Goal: Task Accomplishment & Management: Use online tool/utility

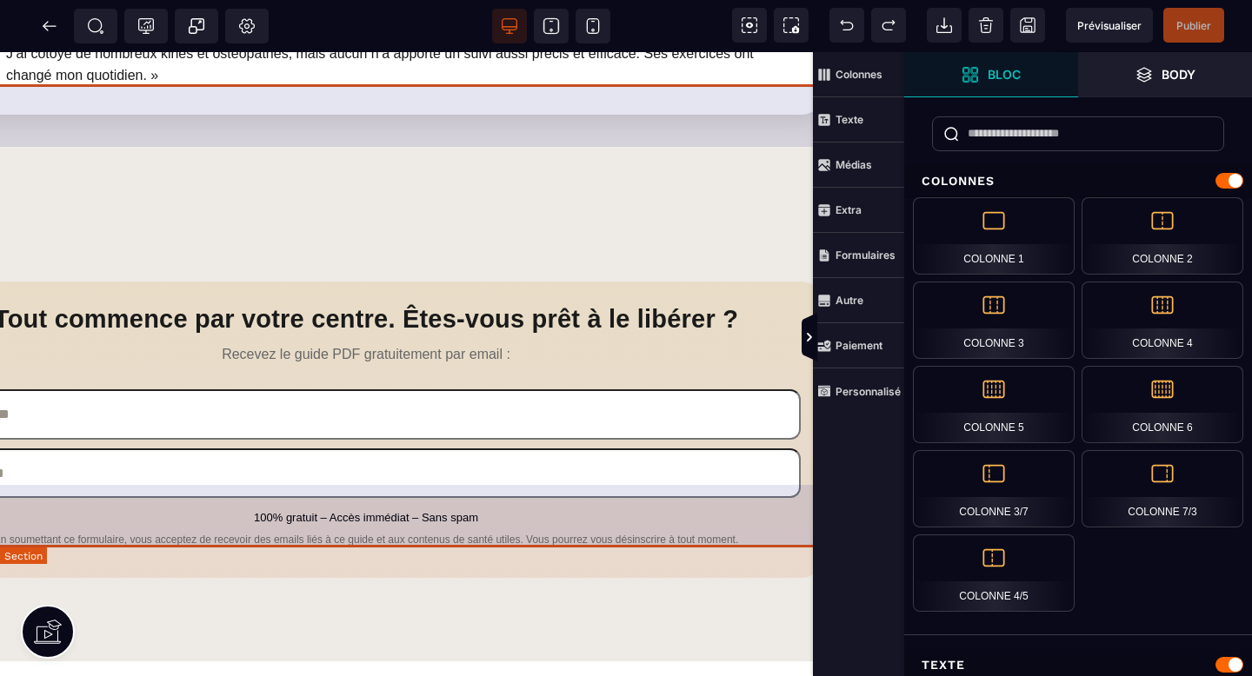
scroll to position [2712, 272]
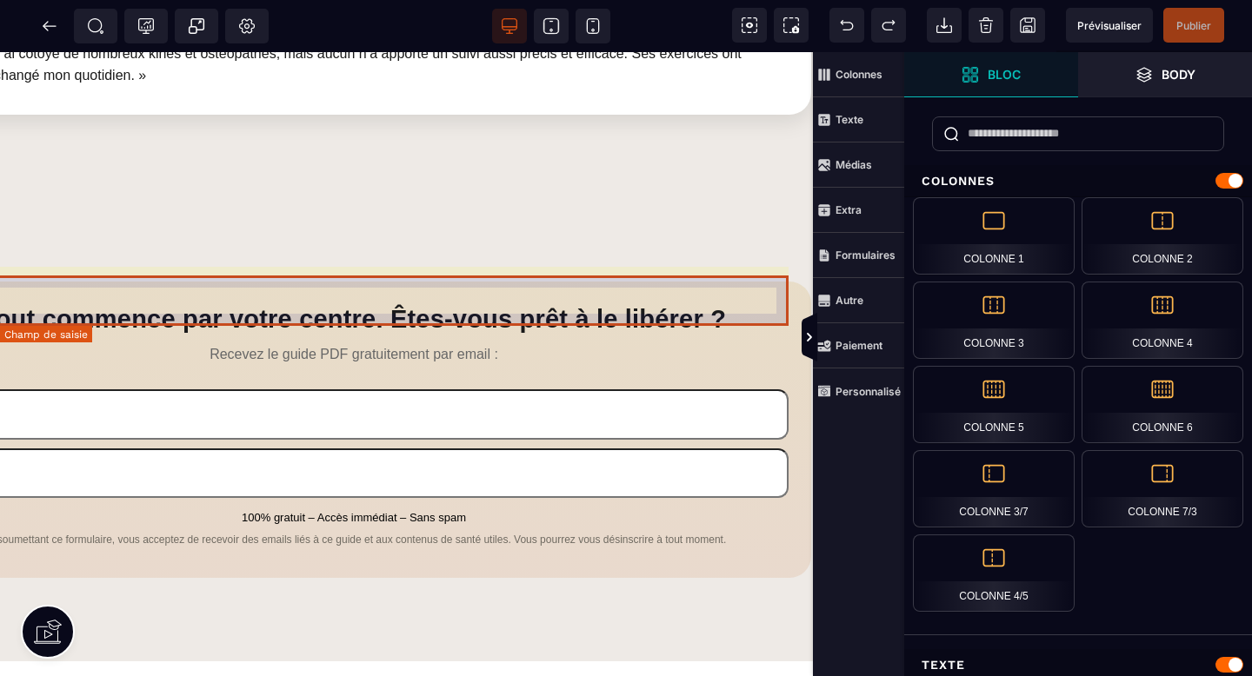
click at [417, 389] on input "text" at bounding box center [353, 414] width 869 height 50
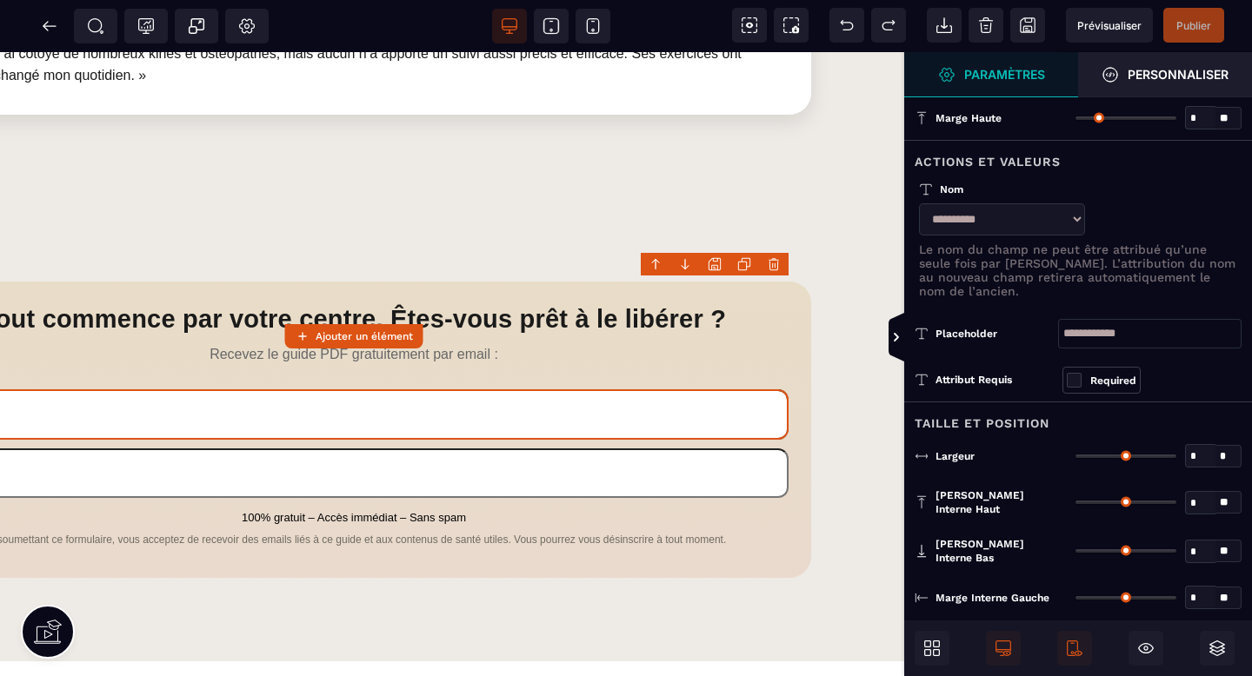
type input "**"
type input "***"
type input "**"
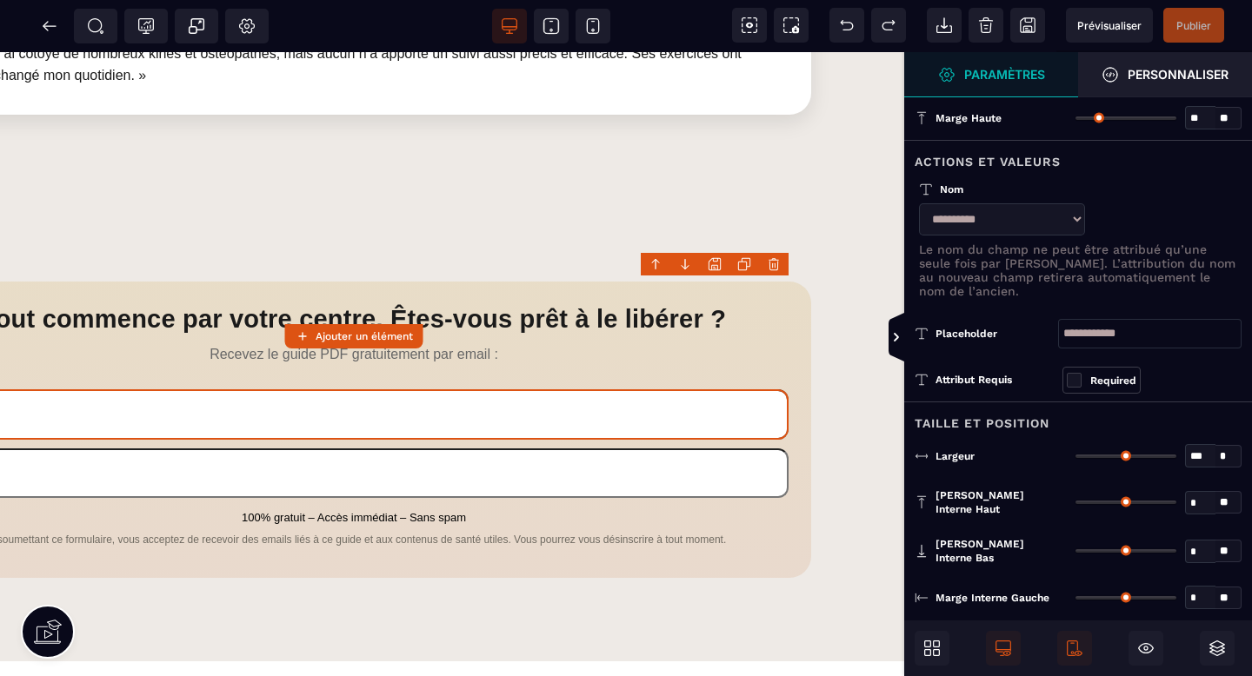
type input "**"
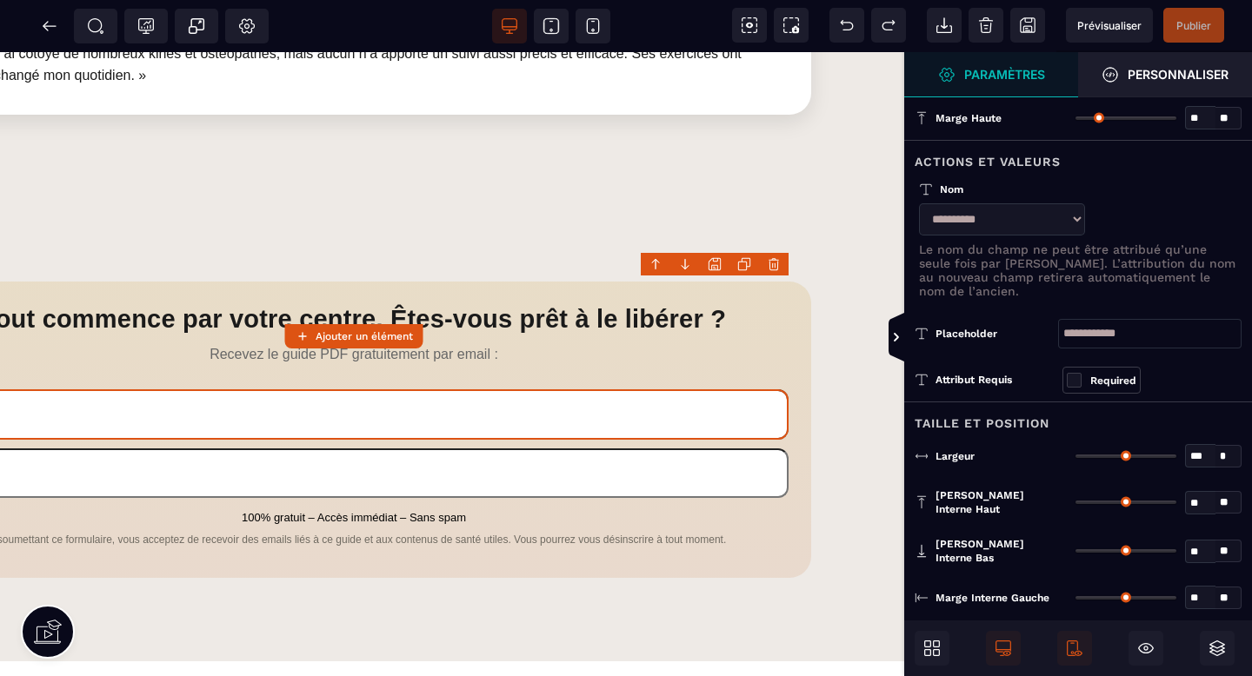
type input "**"
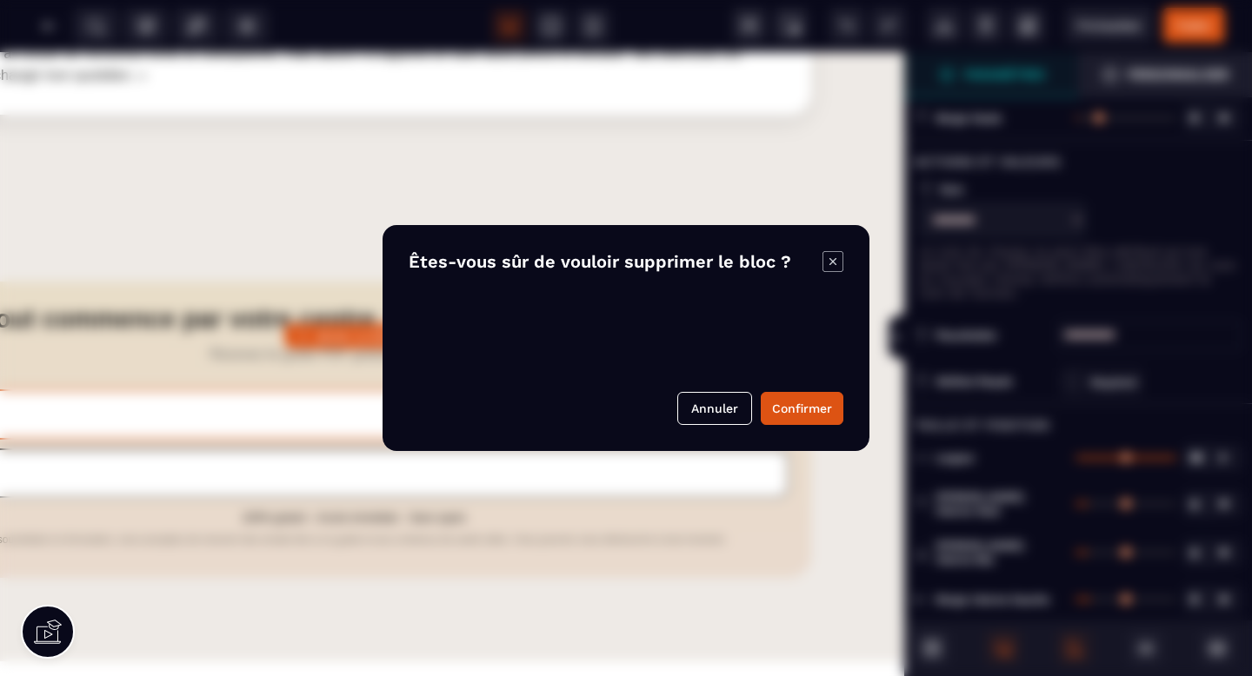
click at [771, 265] on body "B I U S A *******" at bounding box center [626, 338] width 1252 height 676
click at [787, 410] on button "Confirmer" at bounding box center [802, 408] width 83 height 33
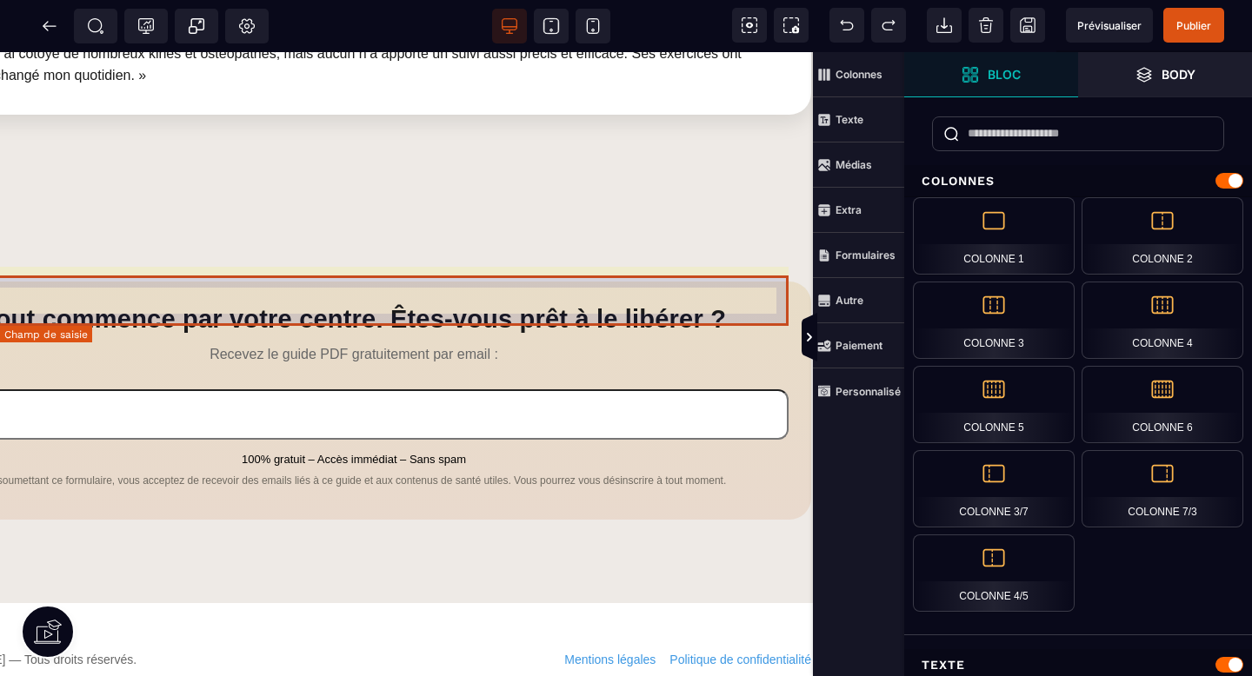
click at [735, 389] on input "email" at bounding box center [353, 414] width 869 height 50
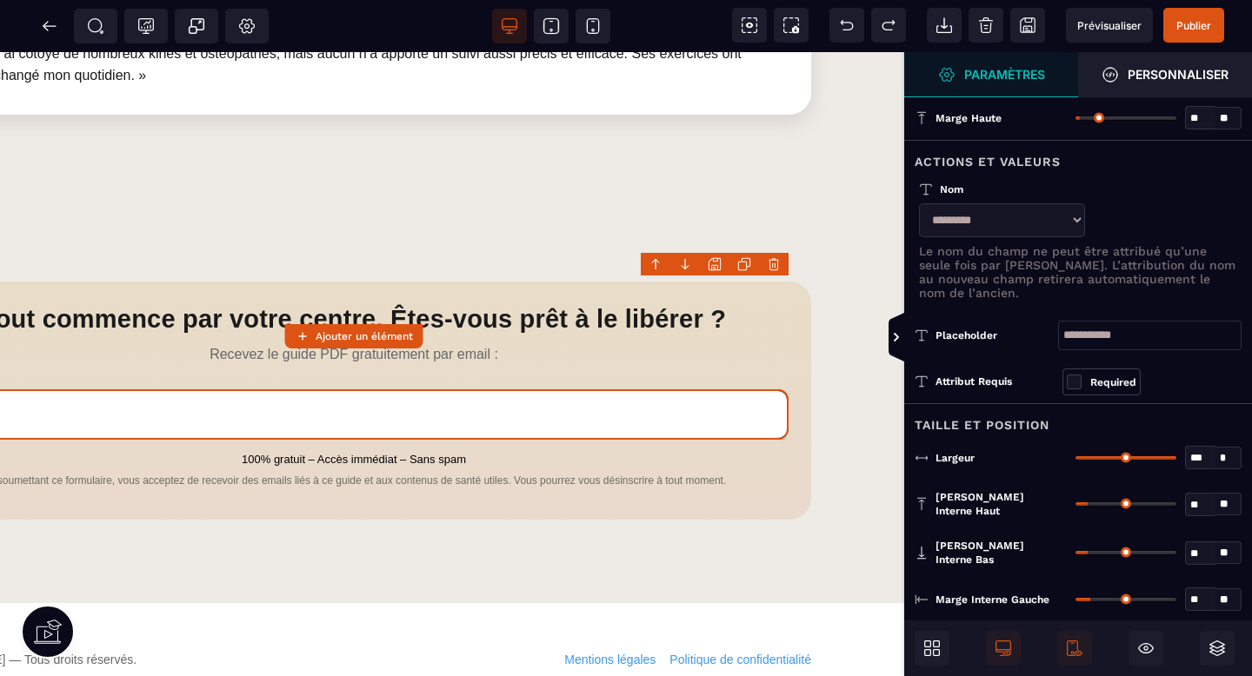
click at [774, 269] on body "B I U S A *******" at bounding box center [626, 338] width 1252 height 676
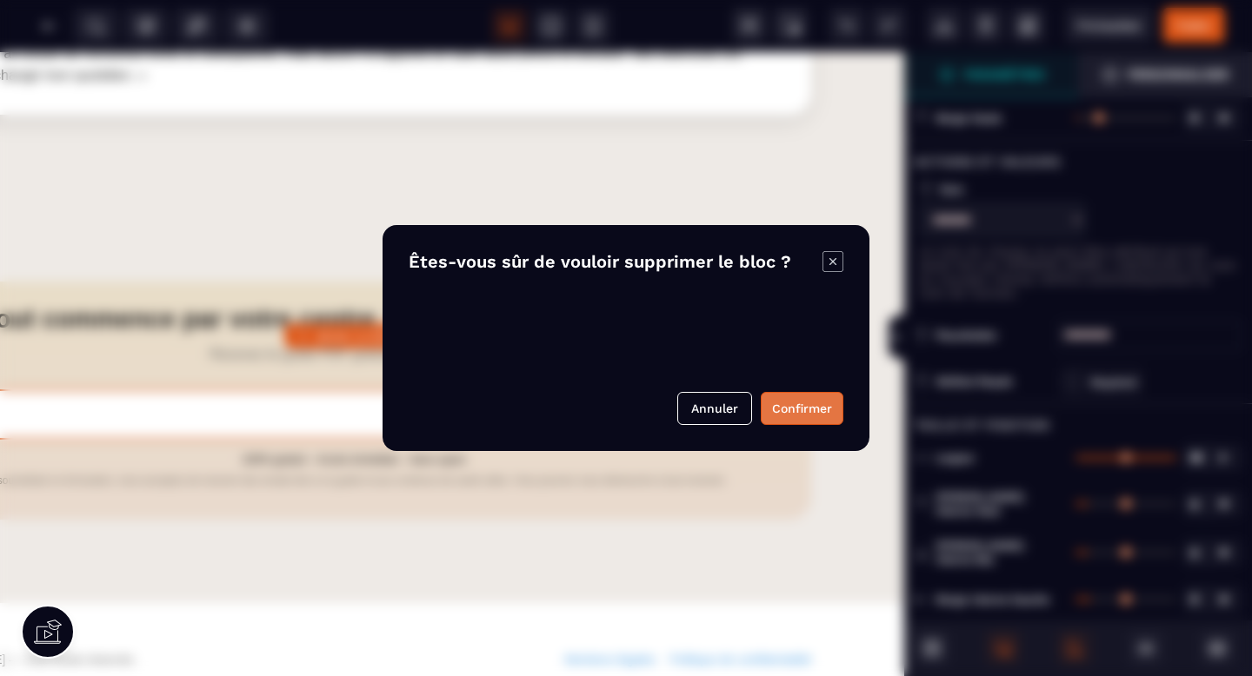
click at [801, 411] on button "Confirmer" at bounding box center [802, 408] width 83 height 33
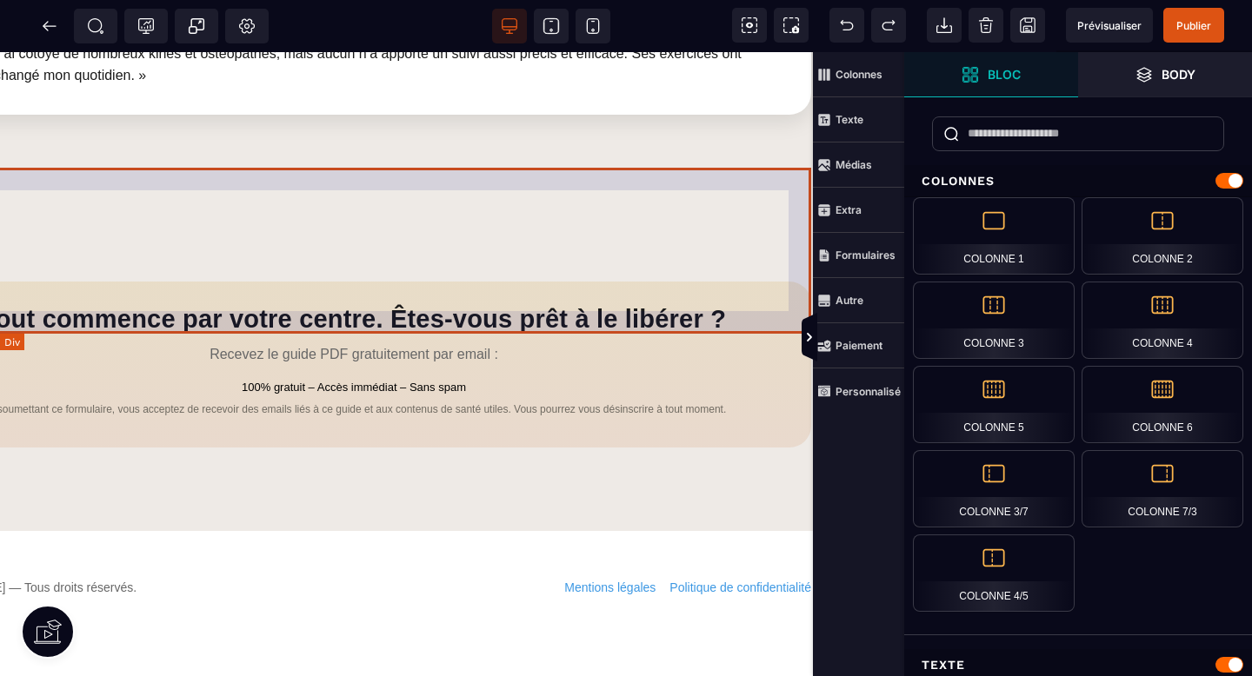
click at [425, 282] on div "Tout commence par votre centre. Êtes‑vous prêt à le libérer ? Recevez le guide …" at bounding box center [354, 365] width 914 height 166
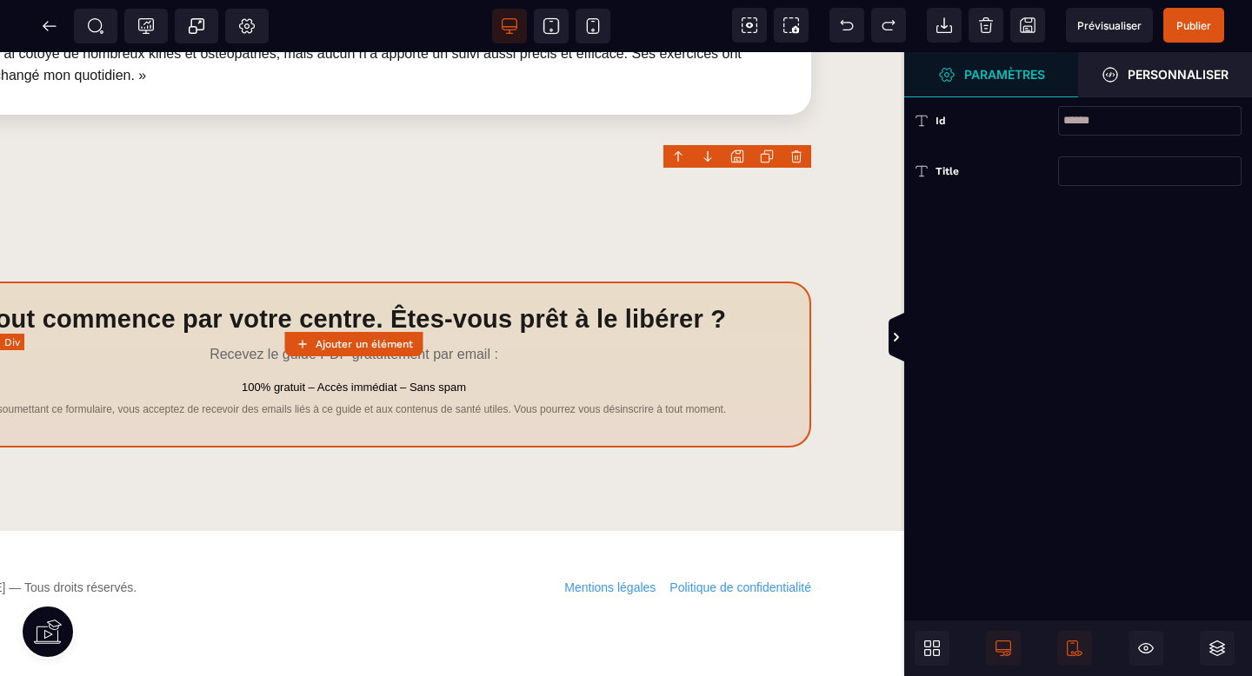
click at [425, 282] on div "Tout commence par votre centre. Êtes‑vous prêt à le libérer ? Recevez le guide …" at bounding box center [354, 365] width 914 height 166
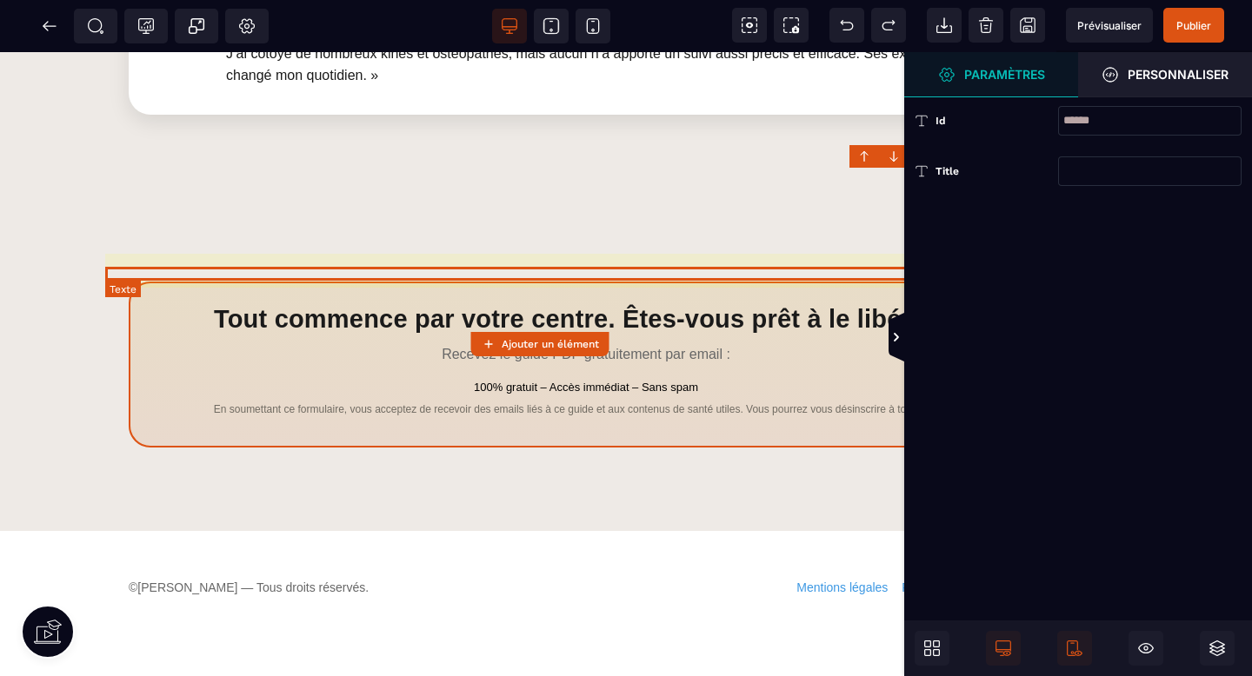
scroll to position [2712, 0]
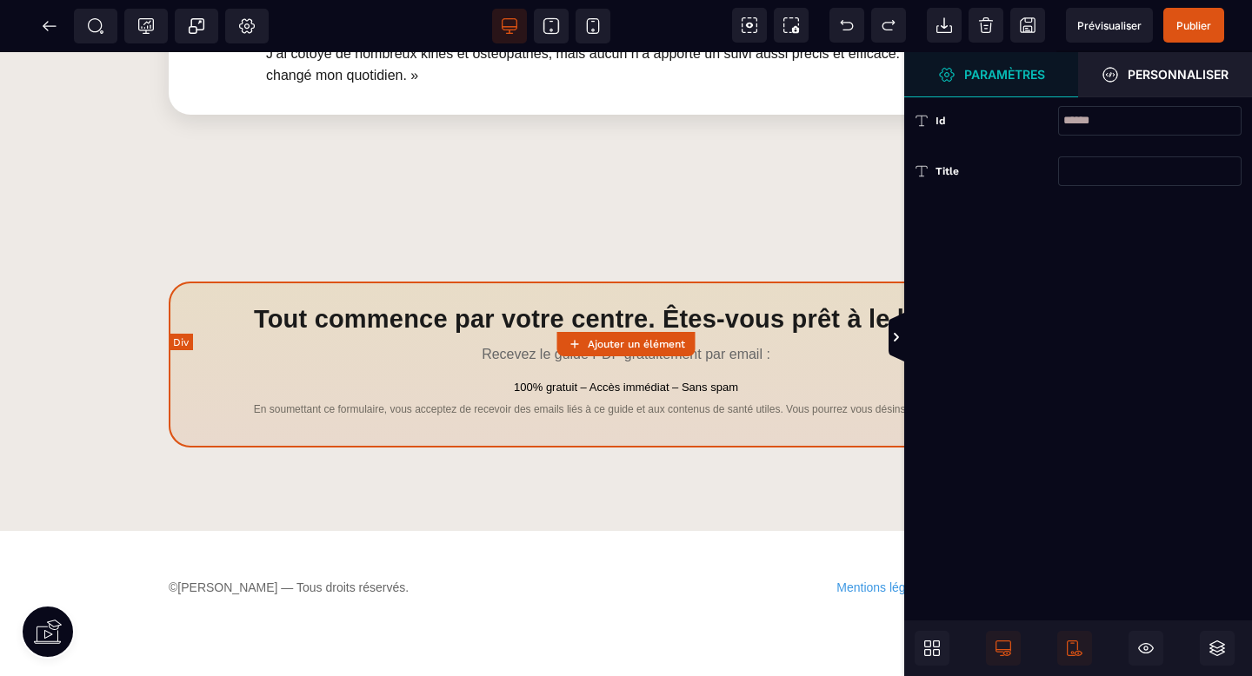
click at [547, 282] on div "Tout commence par votre centre. Êtes‑vous prêt à le libérer ? Recevez le guide …" at bounding box center [626, 365] width 914 height 166
click at [942, 20] on icon at bounding box center [943, 25] width 17 height 17
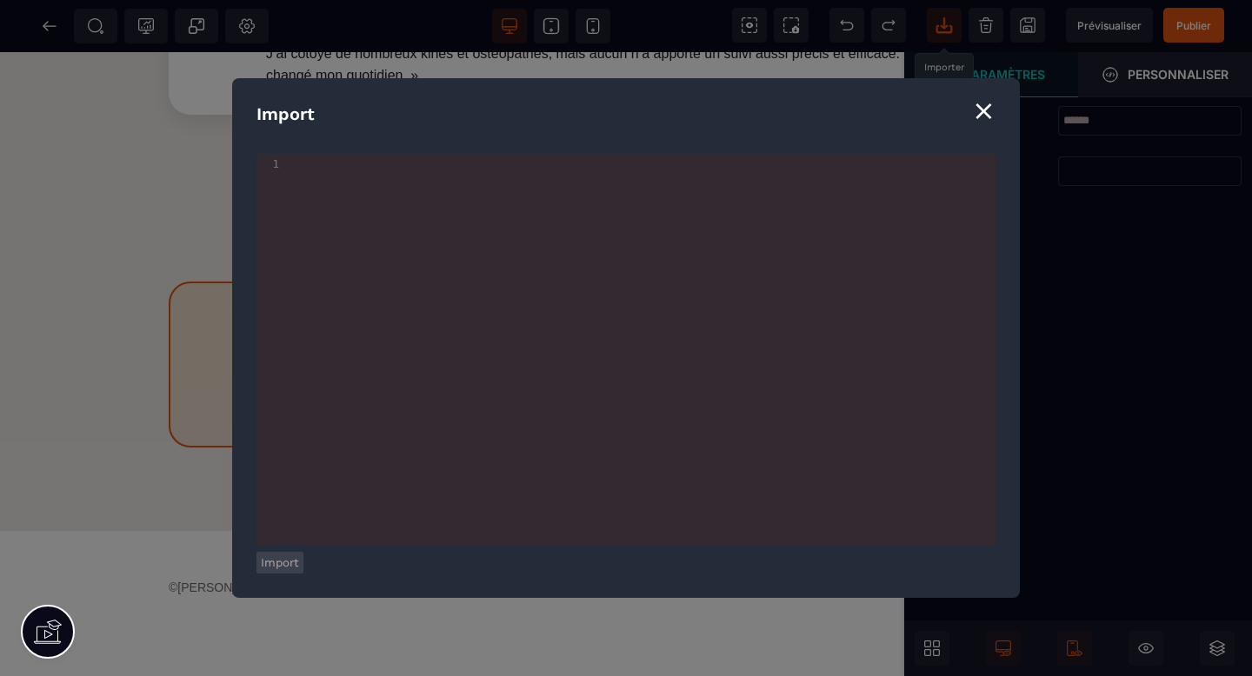
click at [980, 114] on div "Import" at bounding box center [625, 114] width 739 height 23
click at [987, 122] on div "⨯" at bounding box center [983, 110] width 23 height 33
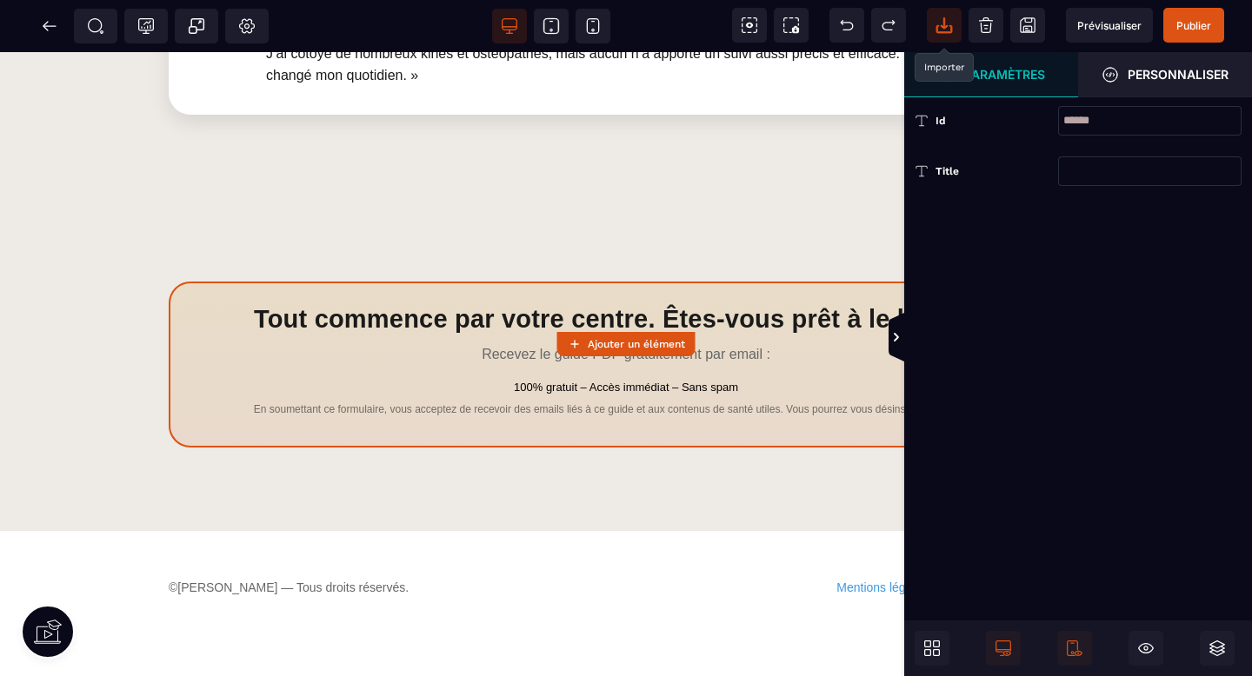
click at [1033, 76] on strong "Paramètres" at bounding box center [1004, 74] width 81 height 13
click at [248, 23] on icon at bounding box center [246, 25] width 5 height 5
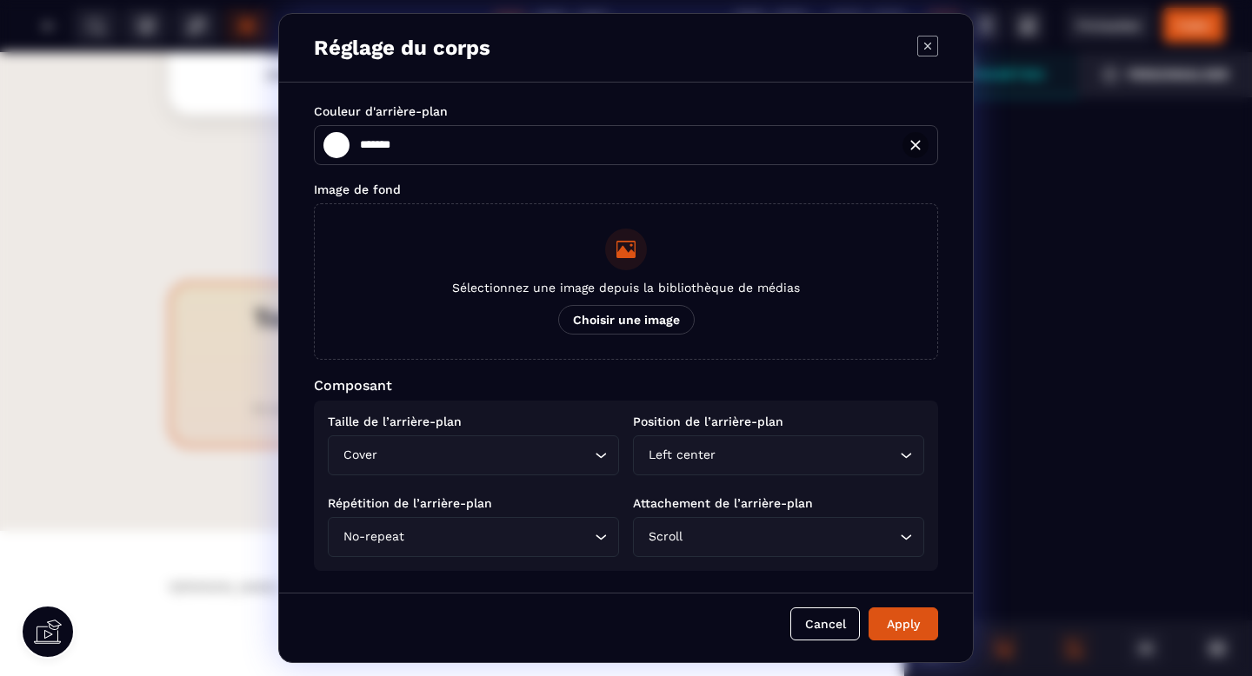
click at [927, 47] on icon "Modal window" at bounding box center [927, 46] width 21 height 21
type input "*******"
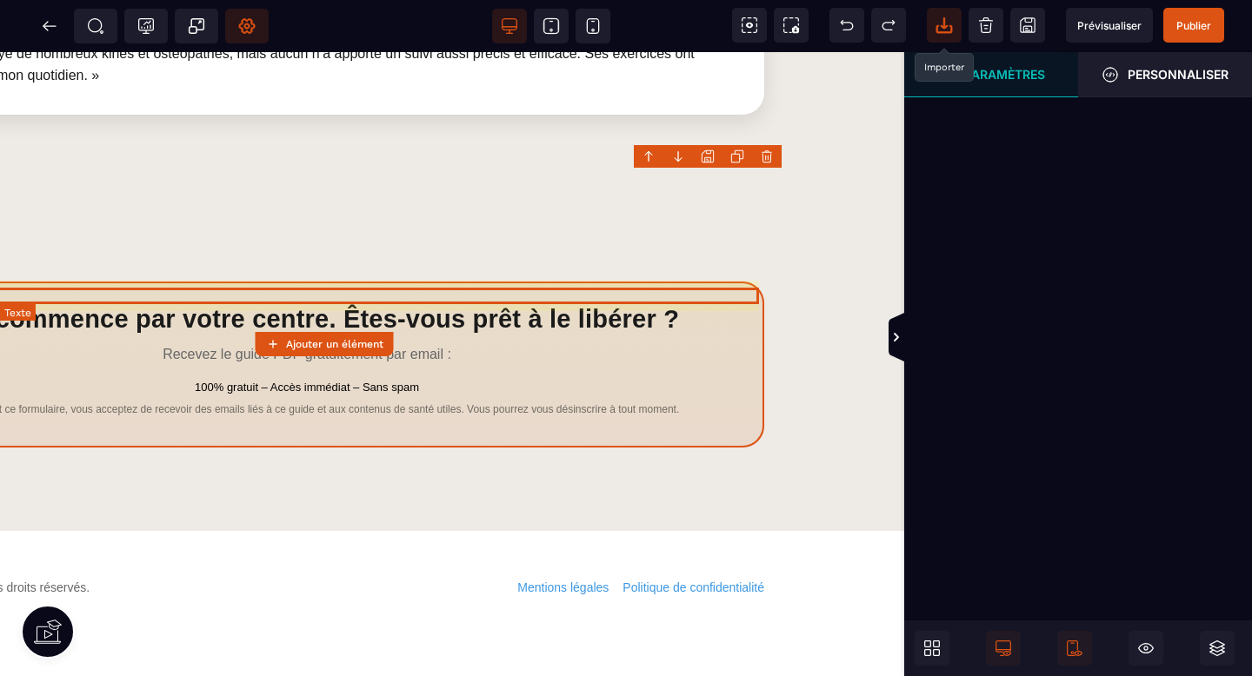
scroll to position [2712, 322]
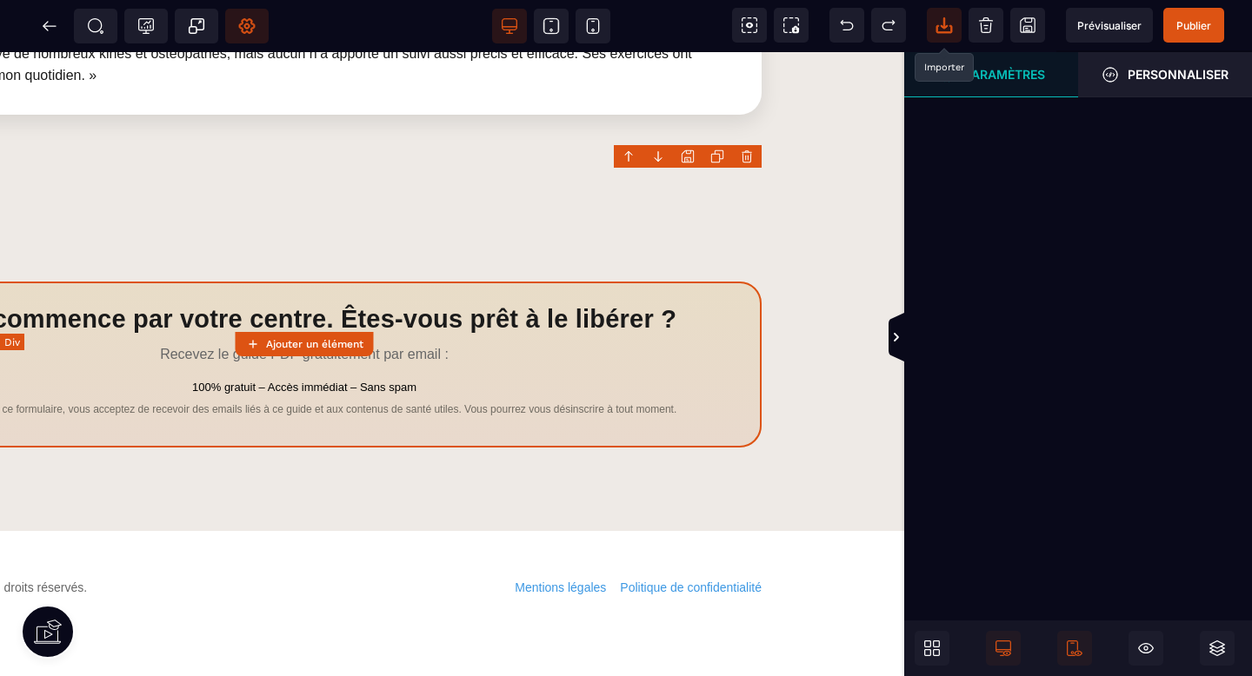
click at [515, 282] on div "Tout commence par votre centre. Êtes‑vous prêt à le libérer ? Recevez le guide …" at bounding box center [304, 365] width 914 height 166
click at [943, 661] on span at bounding box center [931, 648] width 35 height 35
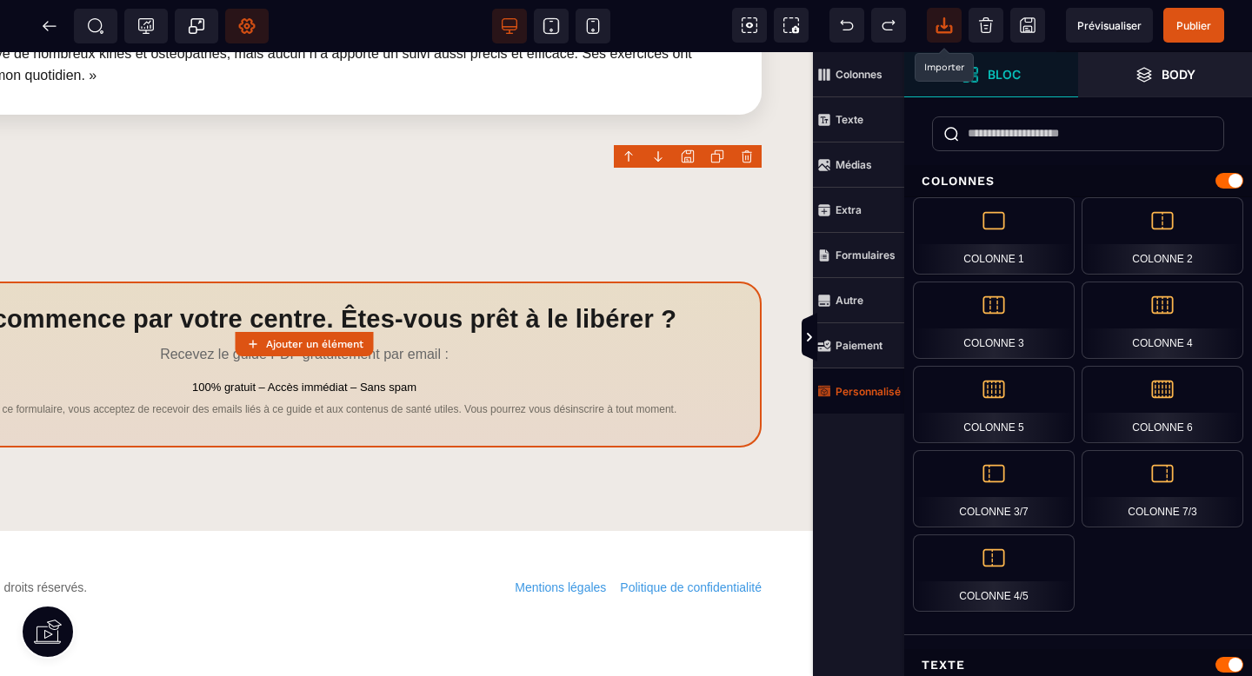
click at [857, 389] on strong "Personnalisé" at bounding box center [867, 391] width 65 height 13
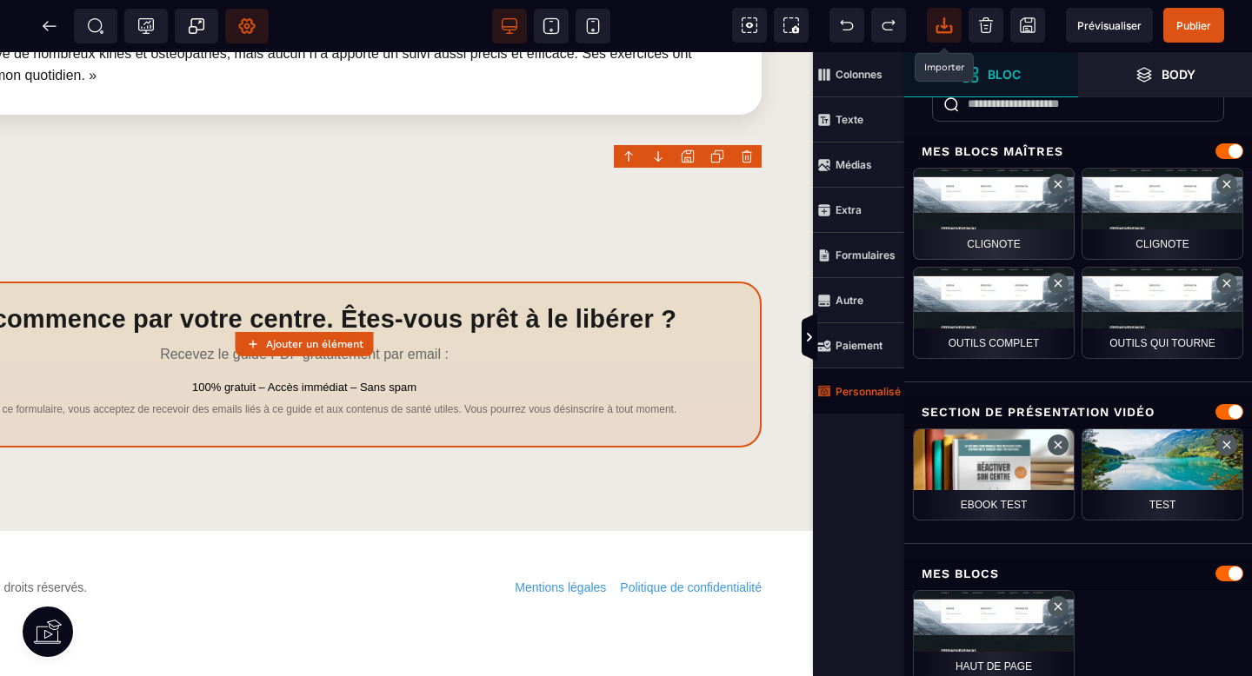
scroll to position [0, 0]
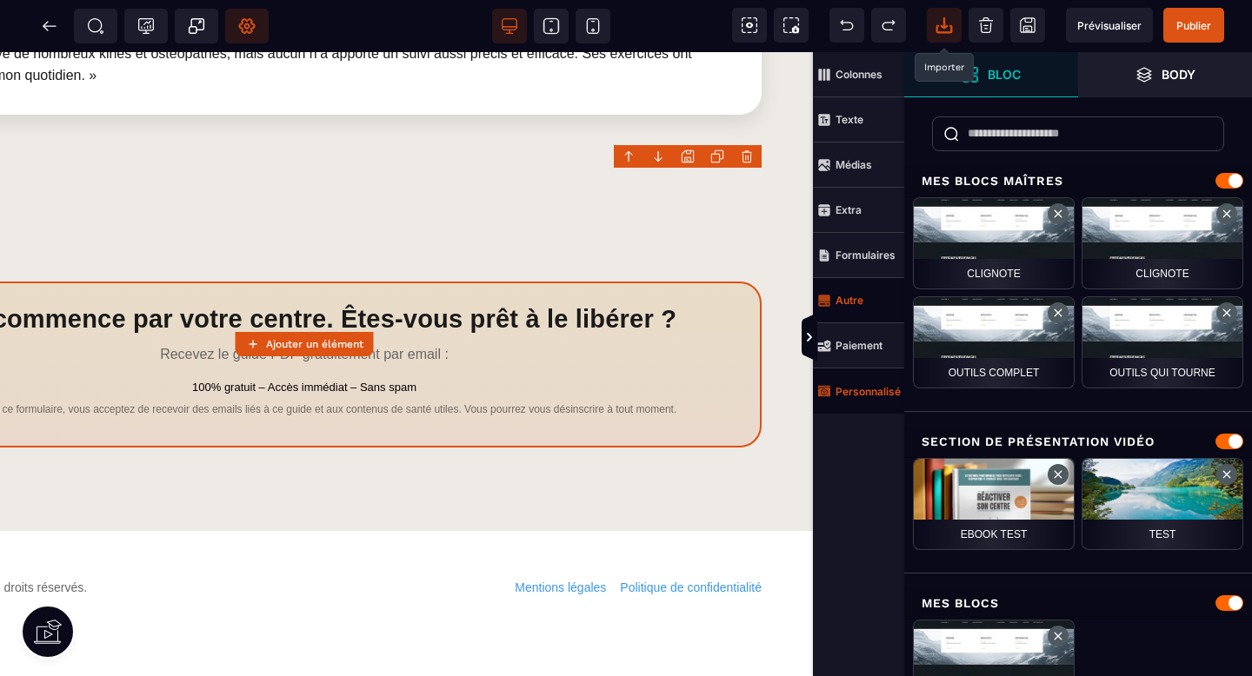
click at [867, 305] on span "Autre" at bounding box center [858, 300] width 91 height 45
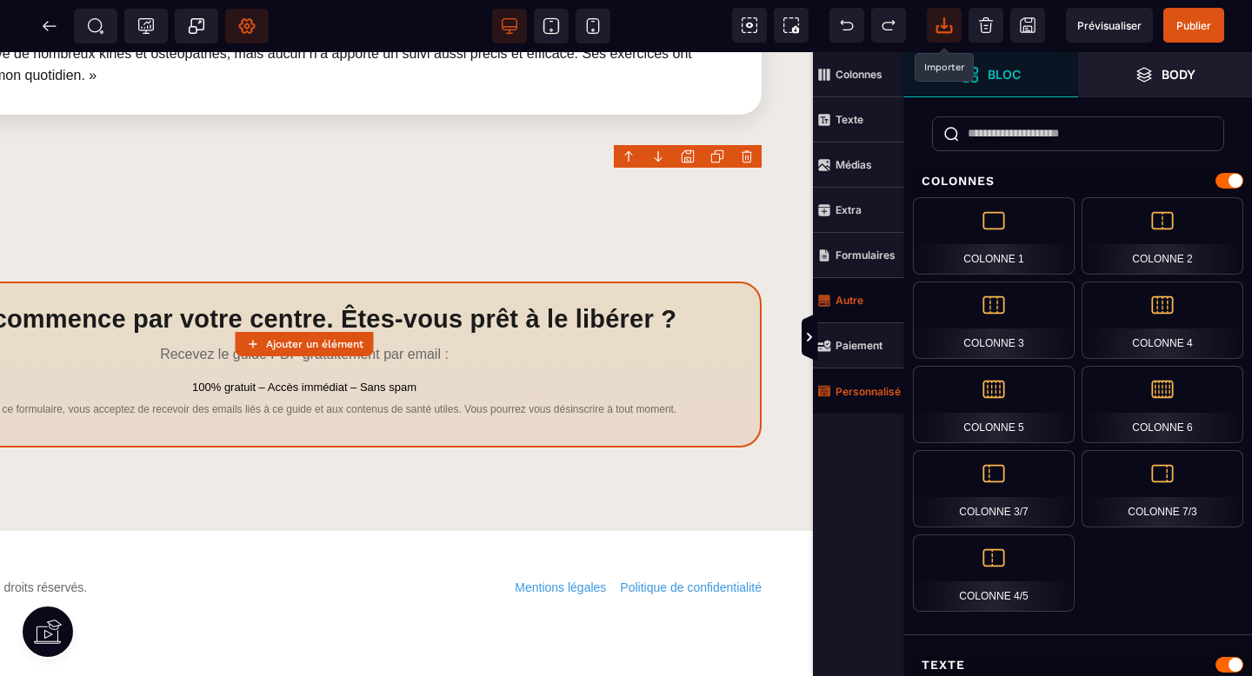
click at [843, 302] on strong "Autre" at bounding box center [849, 300] width 28 height 13
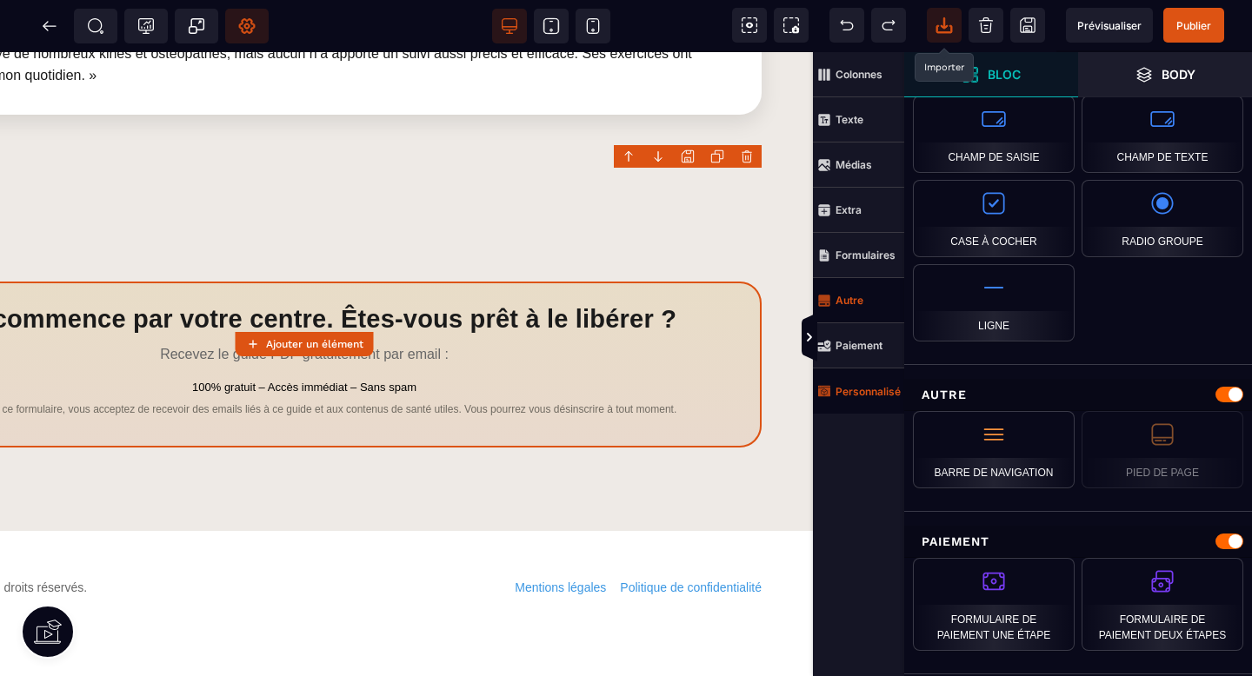
scroll to position [1464, 0]
click at [852, 214] on strong "Extra" at bounding box center [848, 209] width 26 height 13
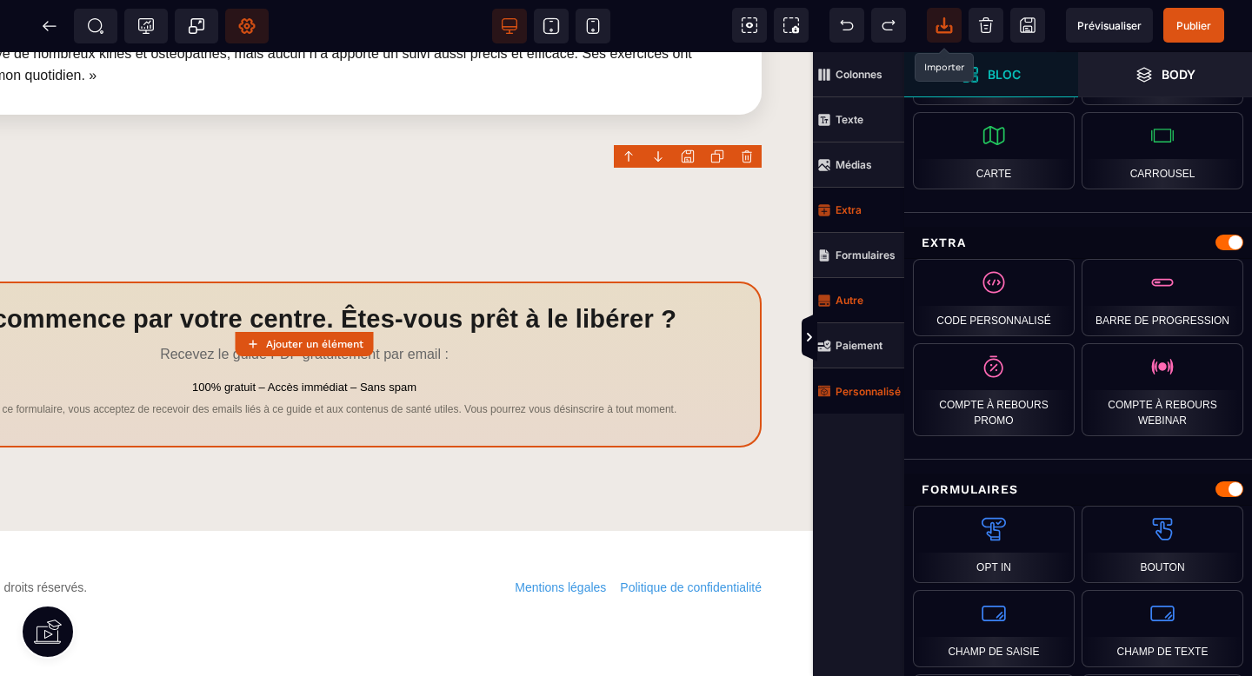
scroll to position [964, 0]
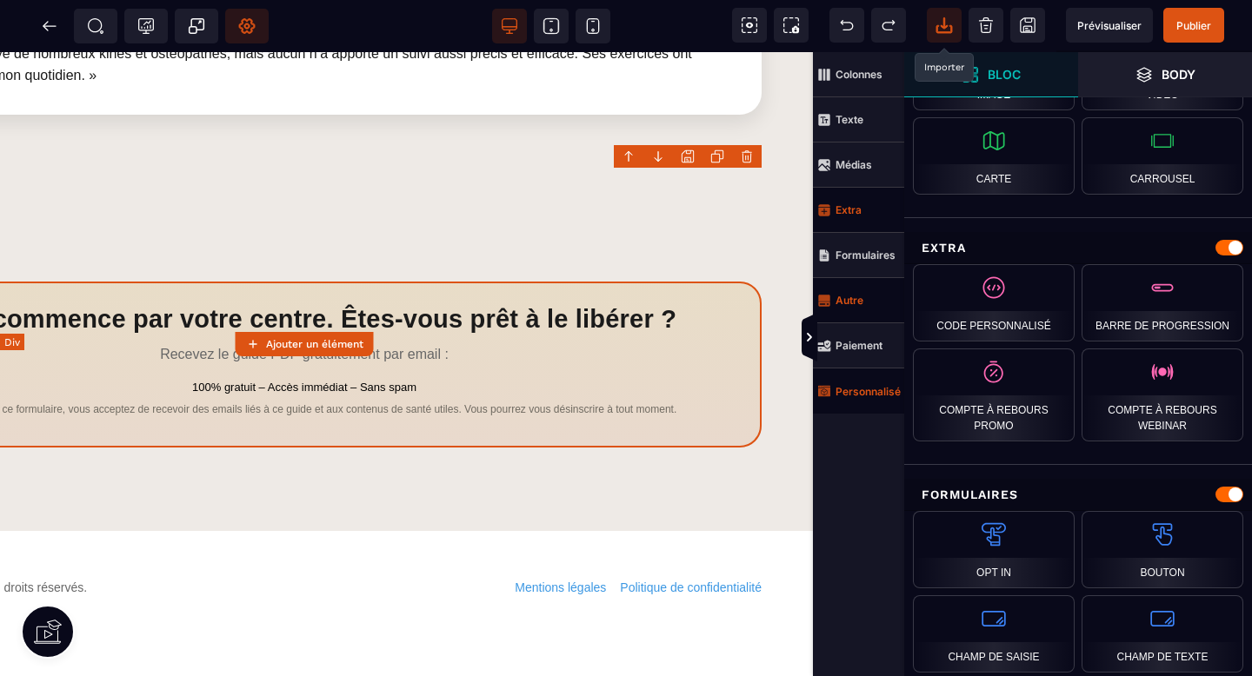
click at [378, 282] on div "Tout commence par votre centre. Êtes‑vous prêt à le libérer ? Recevez le guide …" at bounding box center [304, 365] width 914 height 166
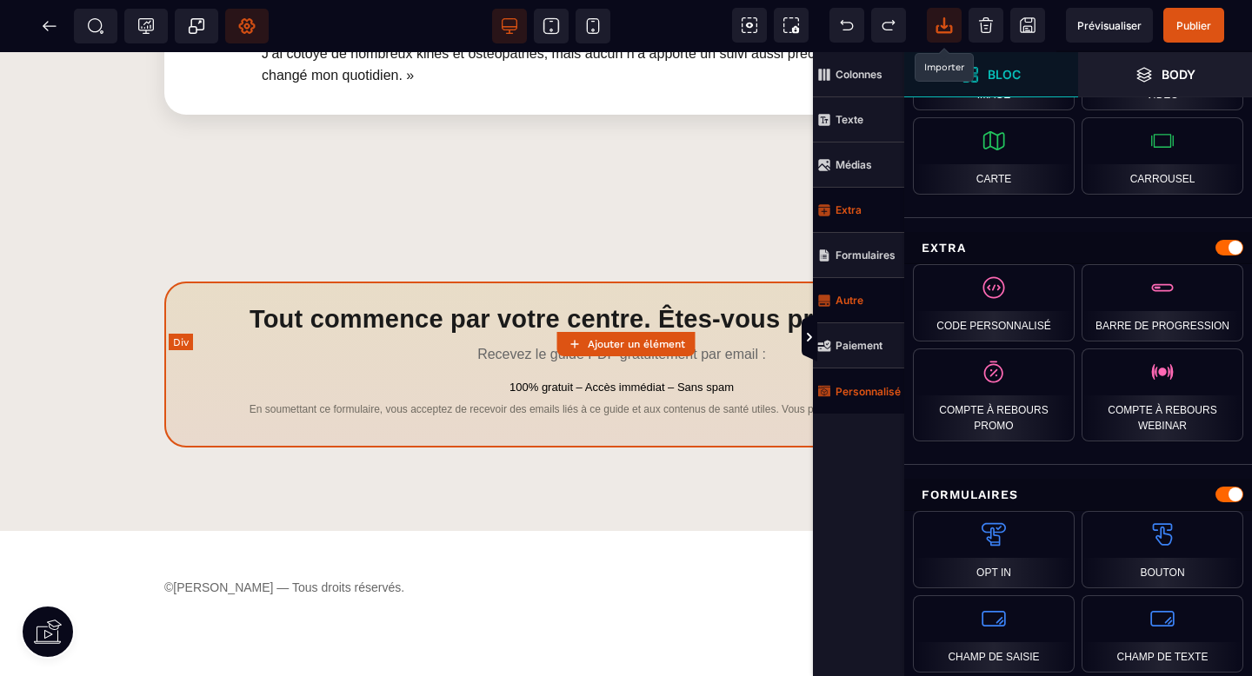
scroll to position [2712, 0]
click at [970, 66] on icon at bounding box center [969, 74] width 17 height 17
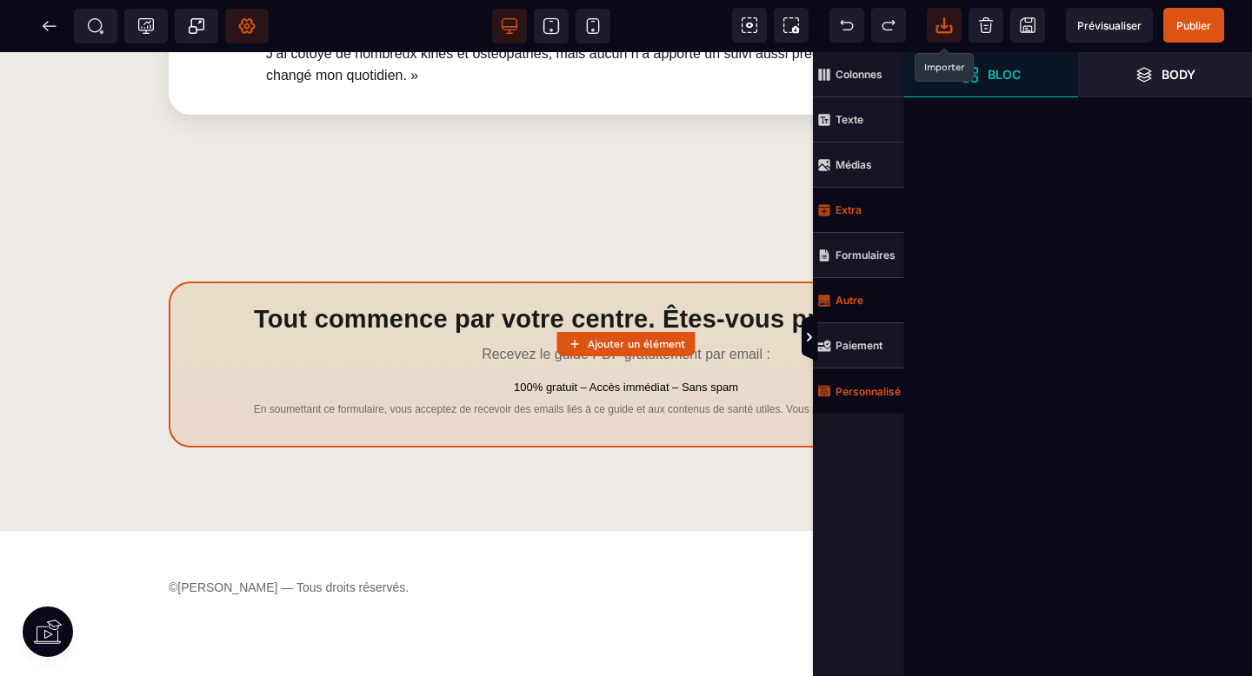
click at [867, 380] on span "Personnalisé" at bounding box center [858, 391] width 91 height 45
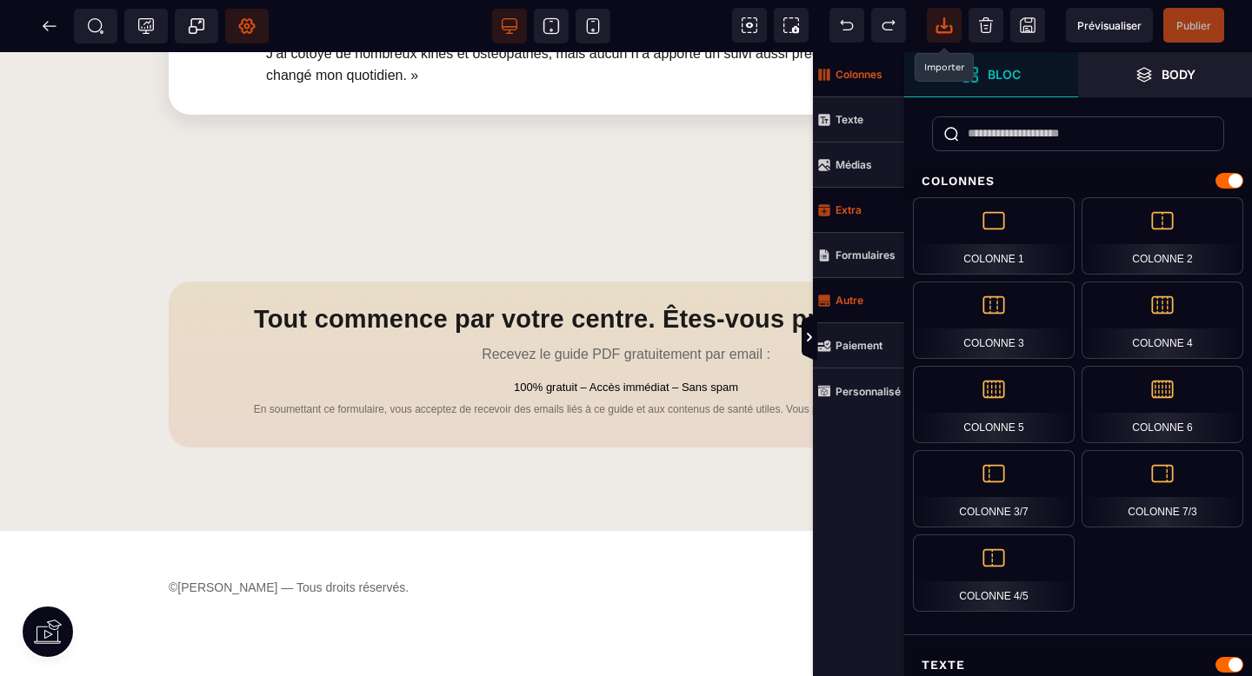
click at [847, 78] on strong "Colonnes" at bounding box center [858, 74] width 47 height 13
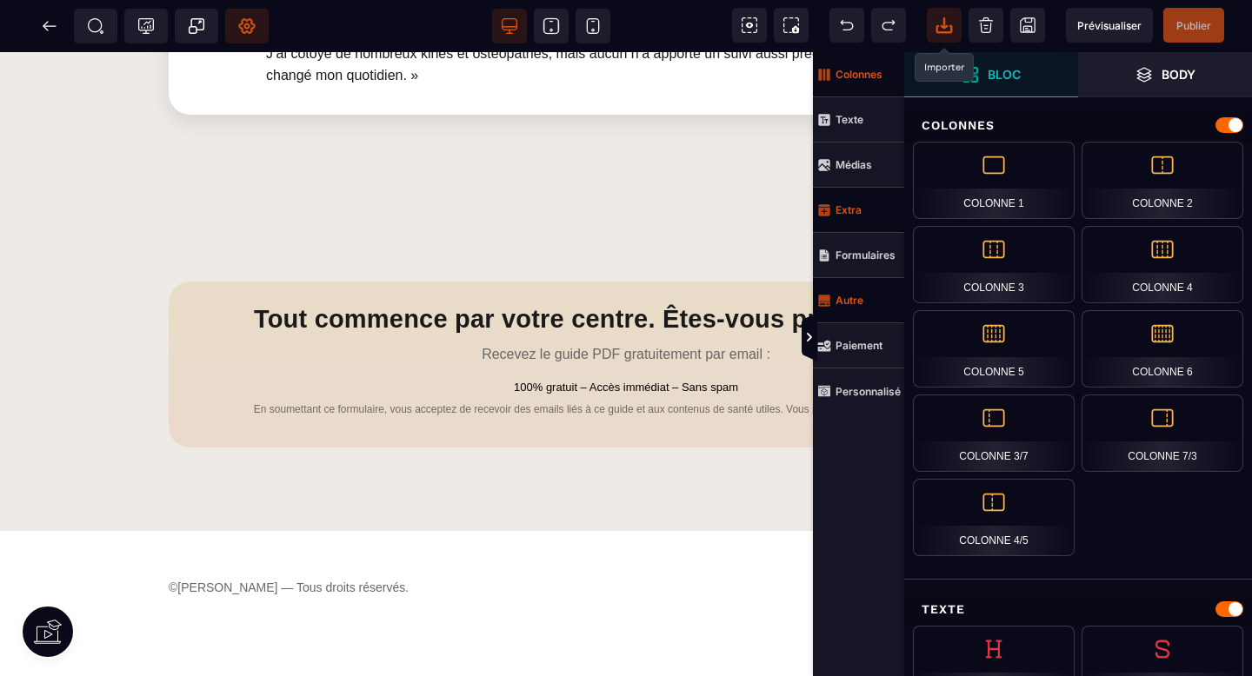
click at [958, 81] on span "Bloc" at bounding box center [991, 74] width 174 height 45
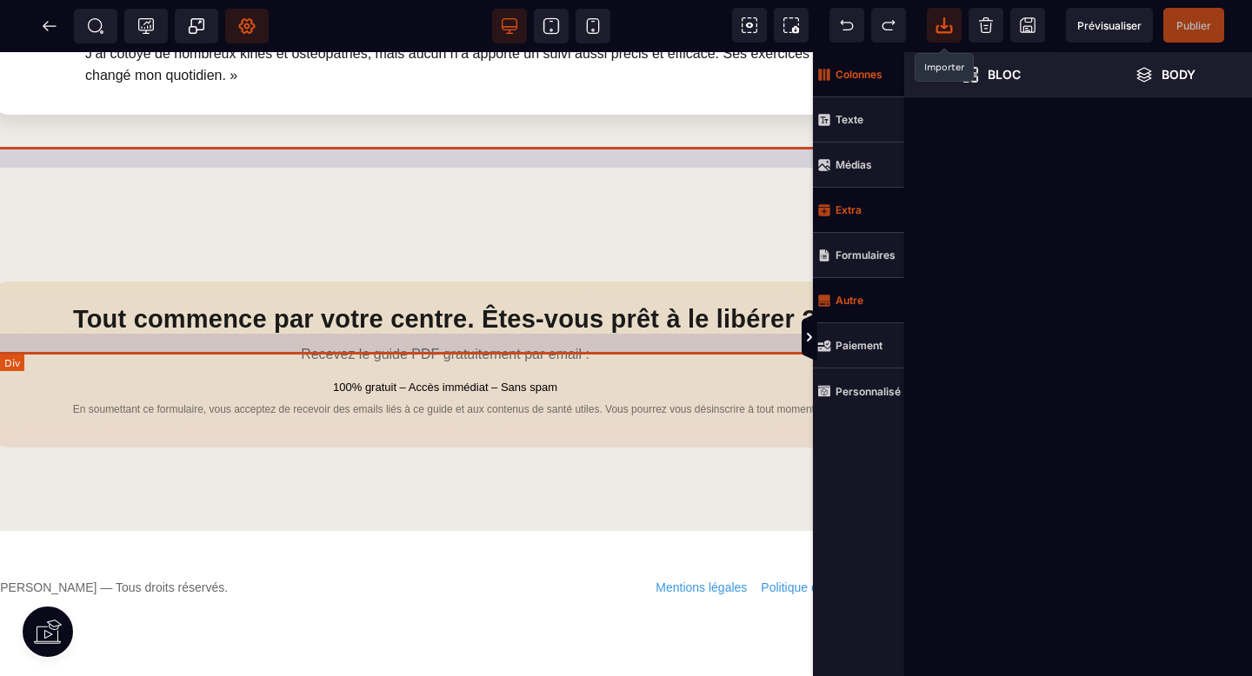
scroll to position [2712, 243]
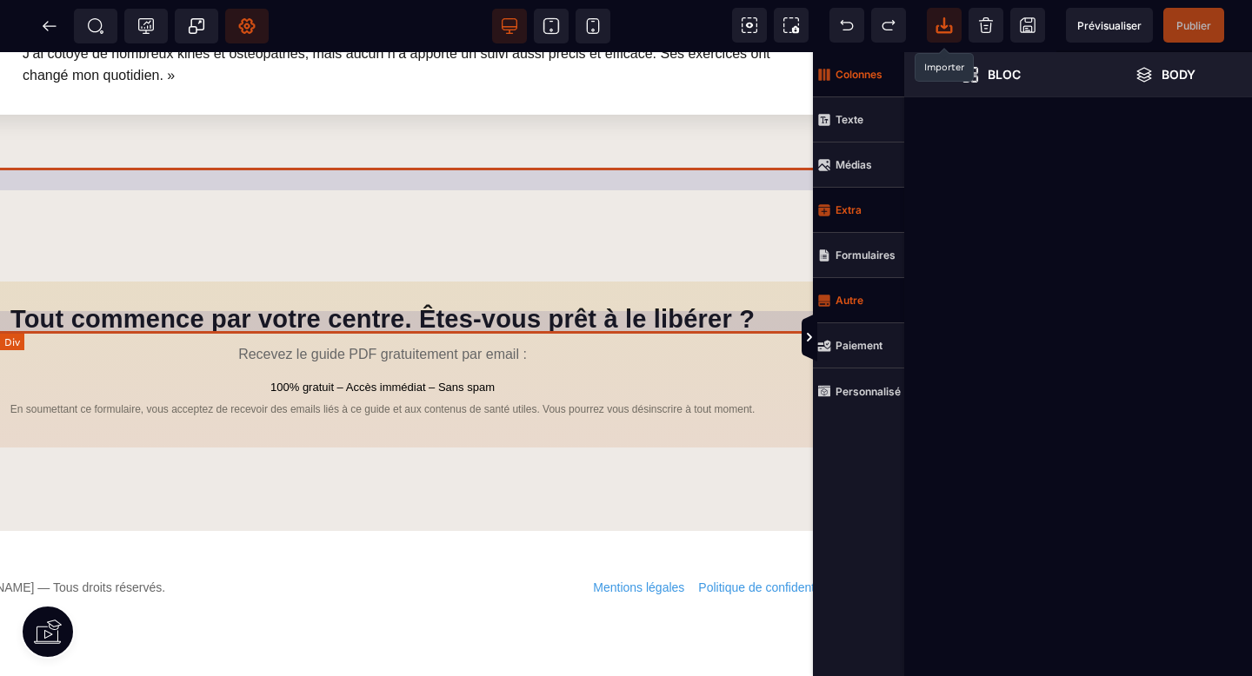
click at [445, 282] on div "Tout commence par votre centre. Êtes‑vous prêt à le libérer ? Recevez le guide …" at bounding box center [382, 365] width 914 height 166
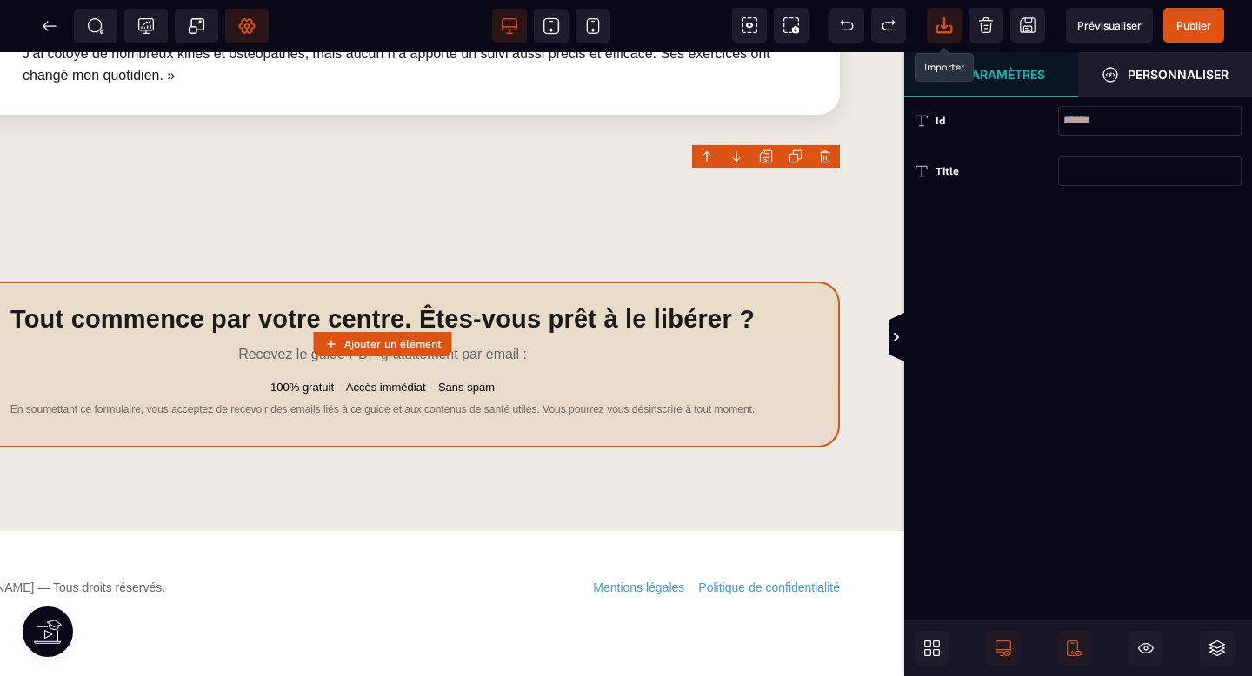
click at [391, 342] on strong "Ajouter un élément" at bounding box center [392, 344] width 97 height 12
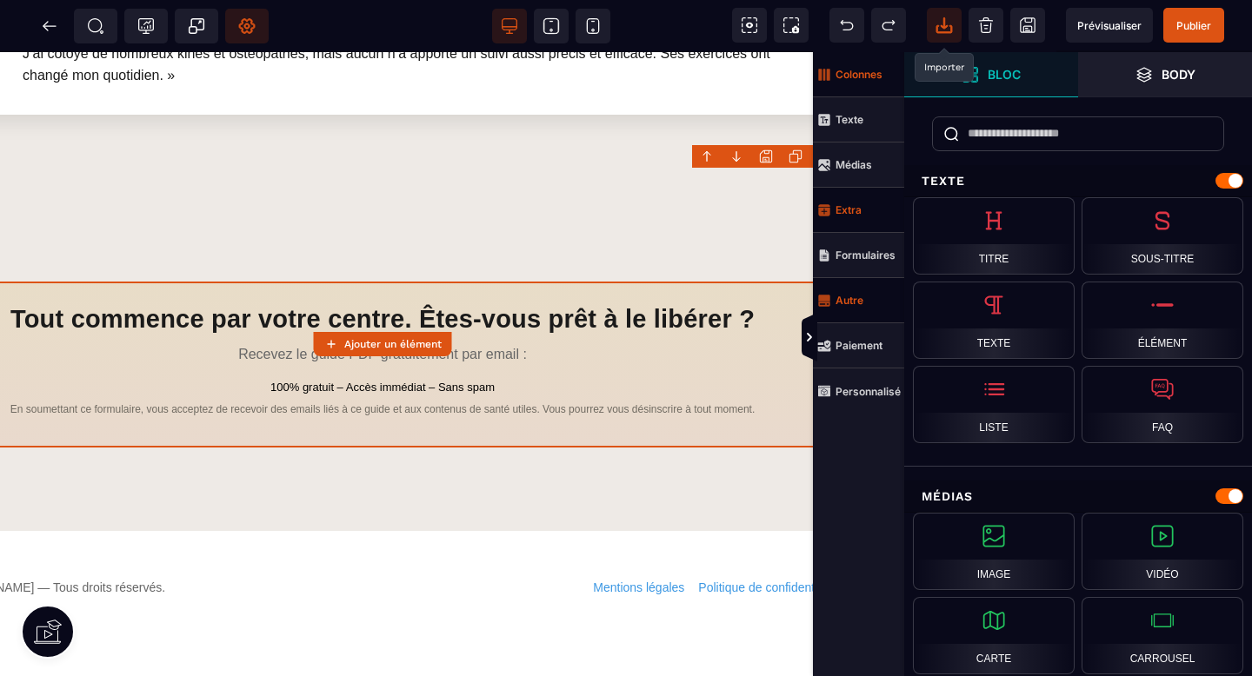
click at [391, 343] on strong "Ajouter un élément" at bounding box center [392, 344] width 97 height 12
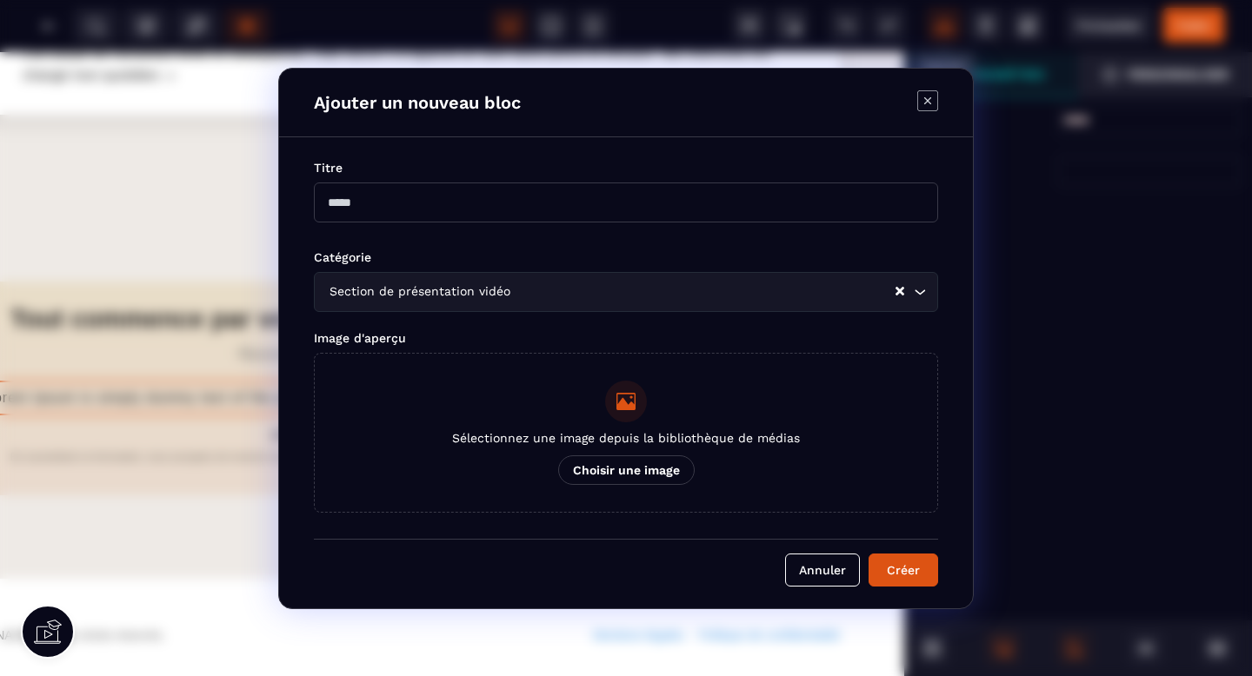
click at [746, 259] on body "B I U S A *******" at bounding box center [626, 338] width 1252 height 676
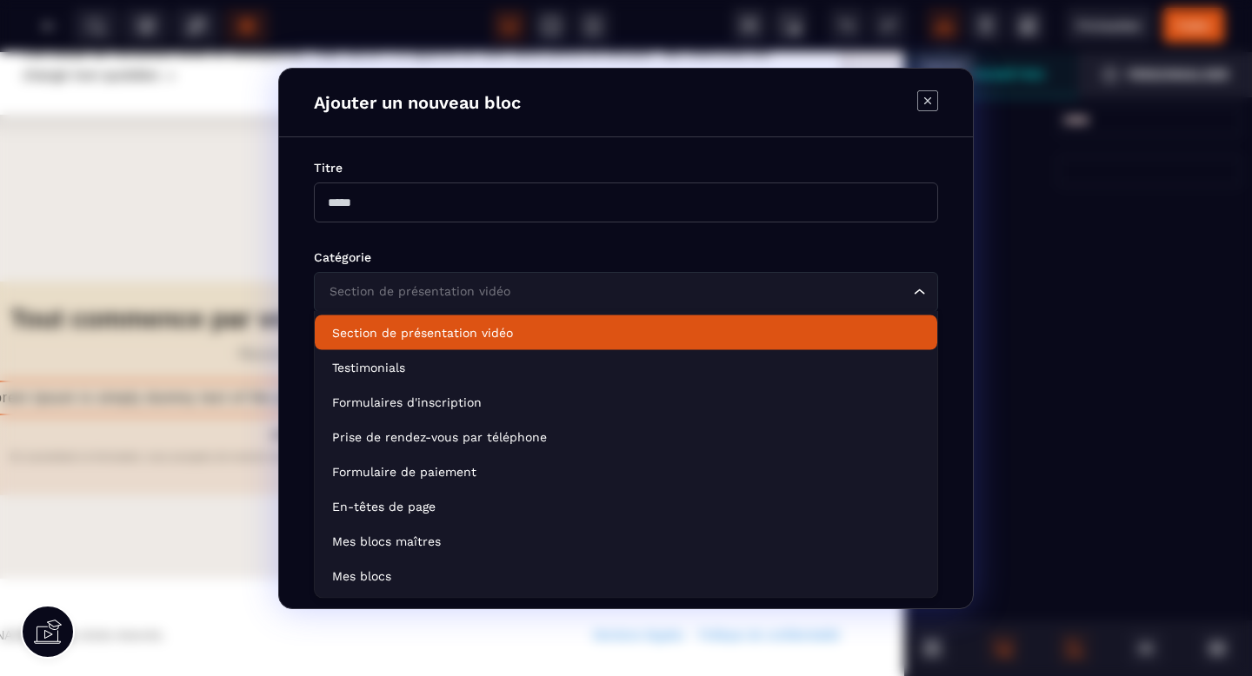
click at [759, 280] on div "Section de présentation vidéo Loading..." at bounding box center [626, 292] width 624 height 40
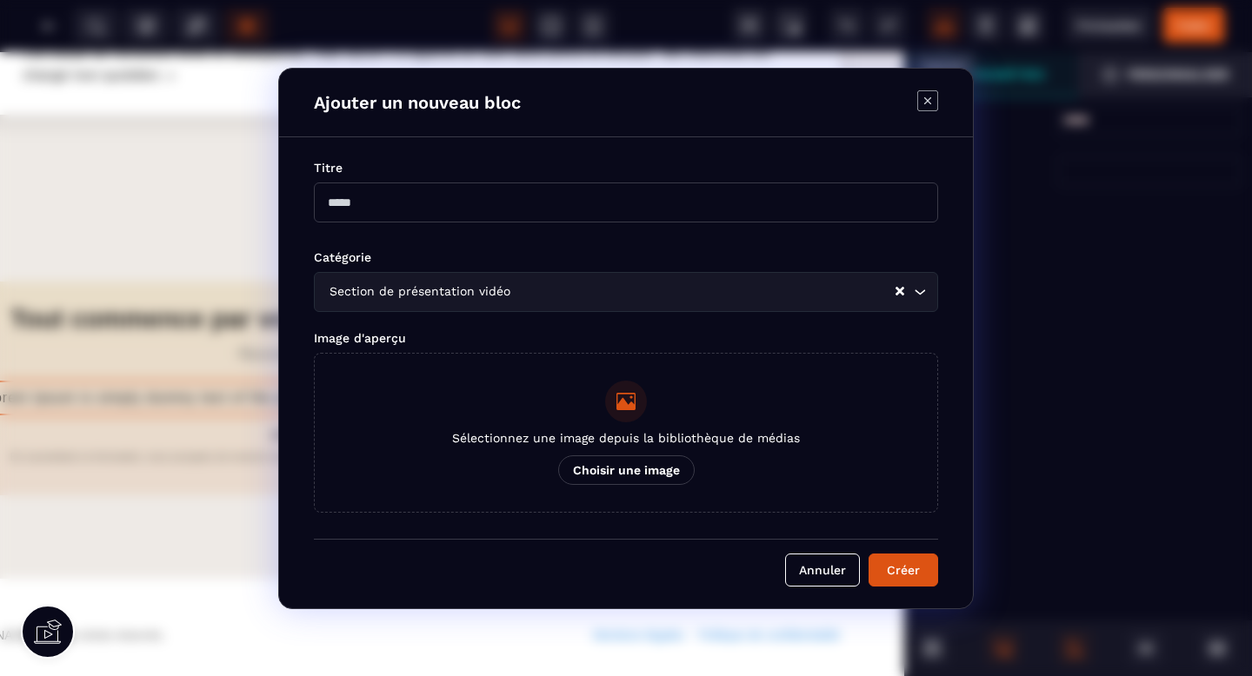
click at [771, 251] on div "Catégorie" at bounding box center [626, 257] width 624 height 17
click at [765, 295] on input "Search for option" at bounding box center [704, 291] width 380 height 19
click at [767, 261] on div "Catégorie" at bounding box center [626, 257] width 624 height 17
click at [930, 108] on icon "Modal window" at bounding box center [927, 100] width 21 height 21
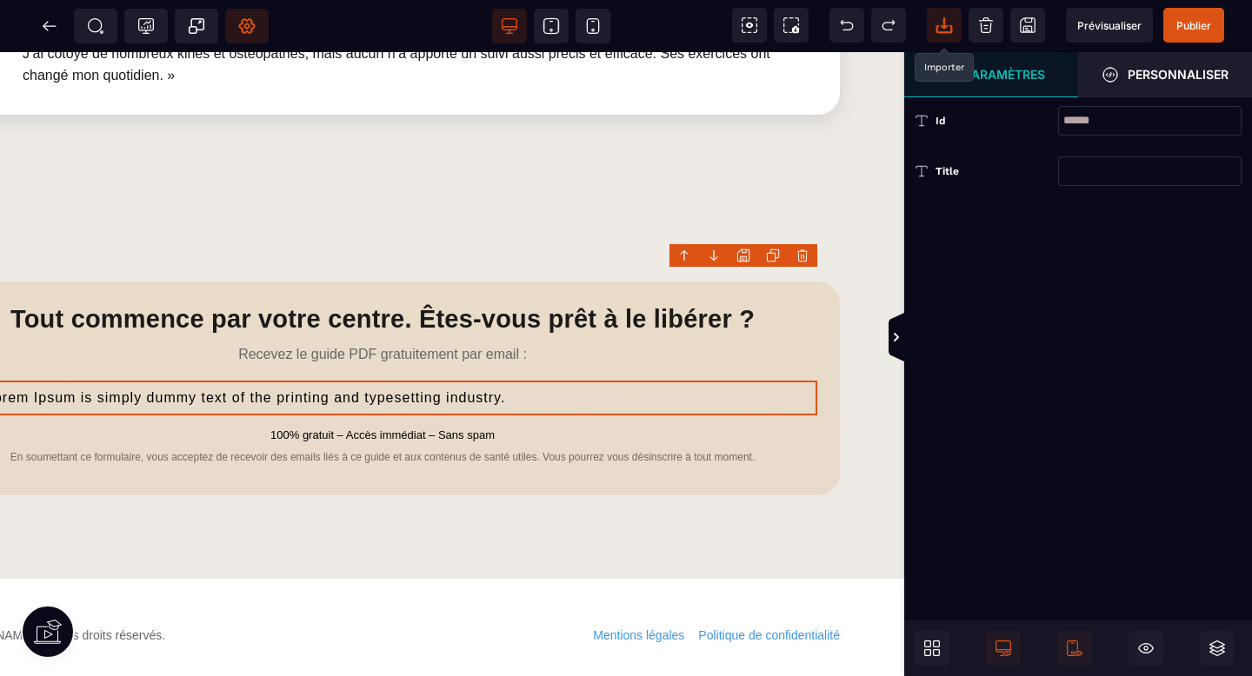
click at [943, 27] on icon at bounding box center [943, 22] width 7 height 11
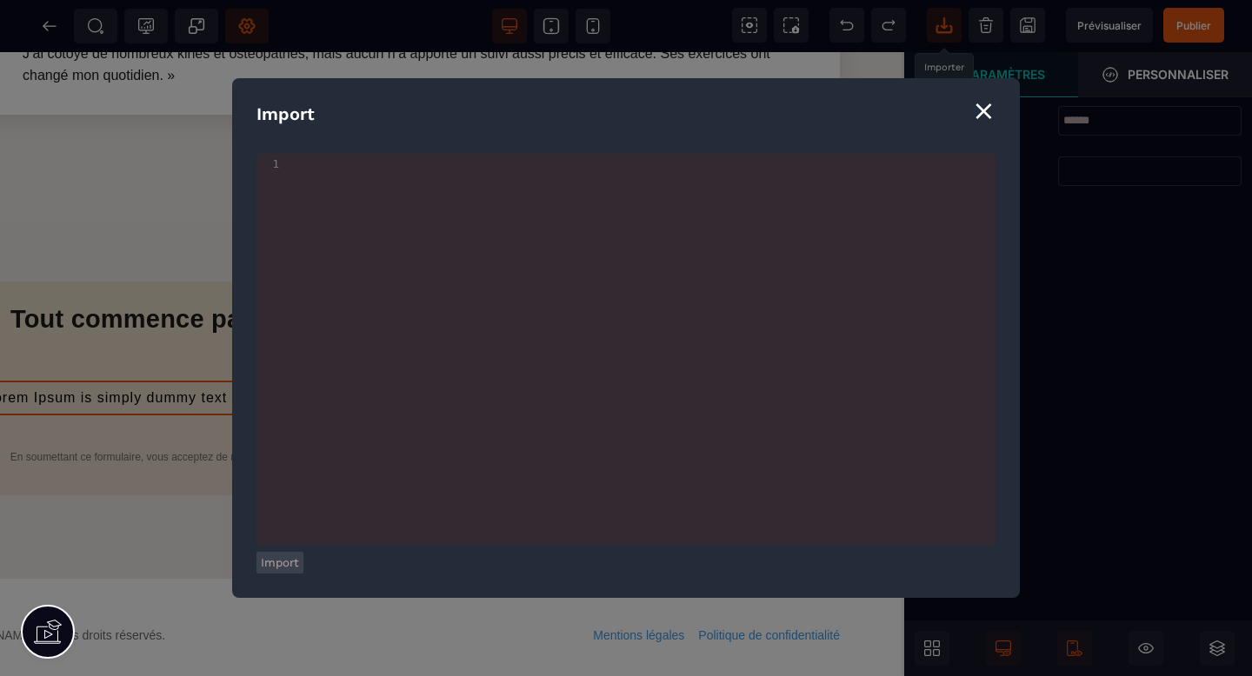
click at [993, 124] on div "⨯" at bounding box center [983, 110] width 23 height 33
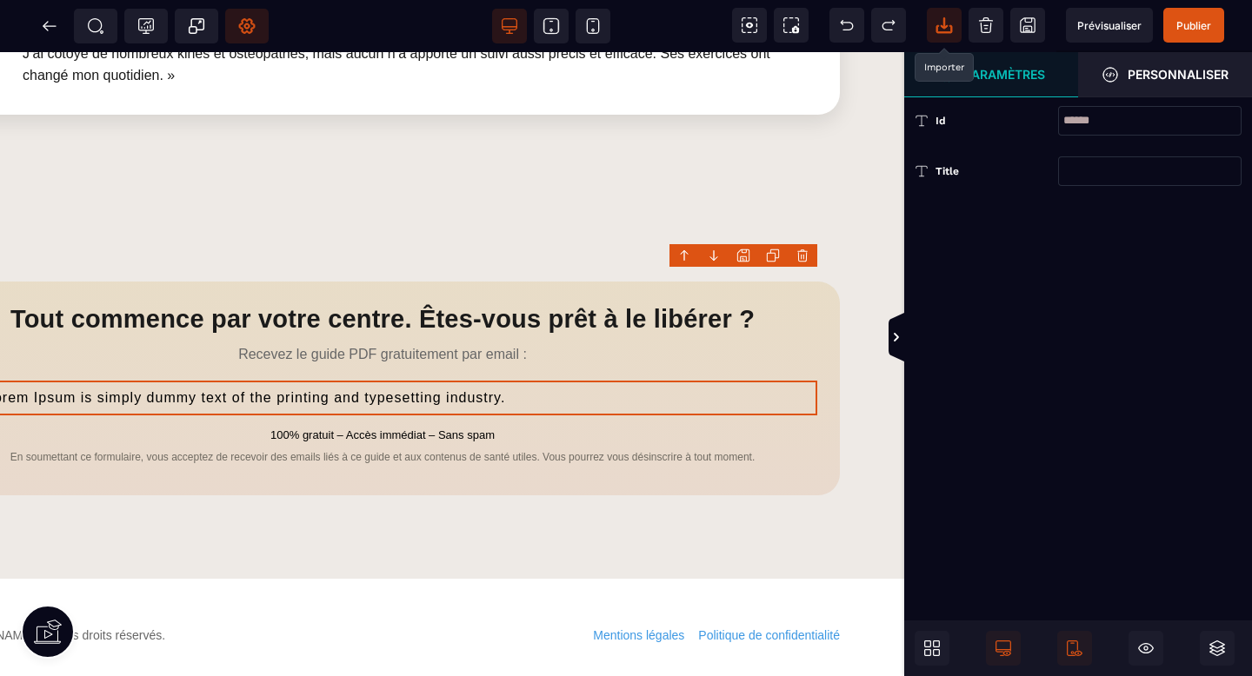
click at [805, 258] on body "B I U S A *******" at bounding box center [626, 338] width 1252 height 676
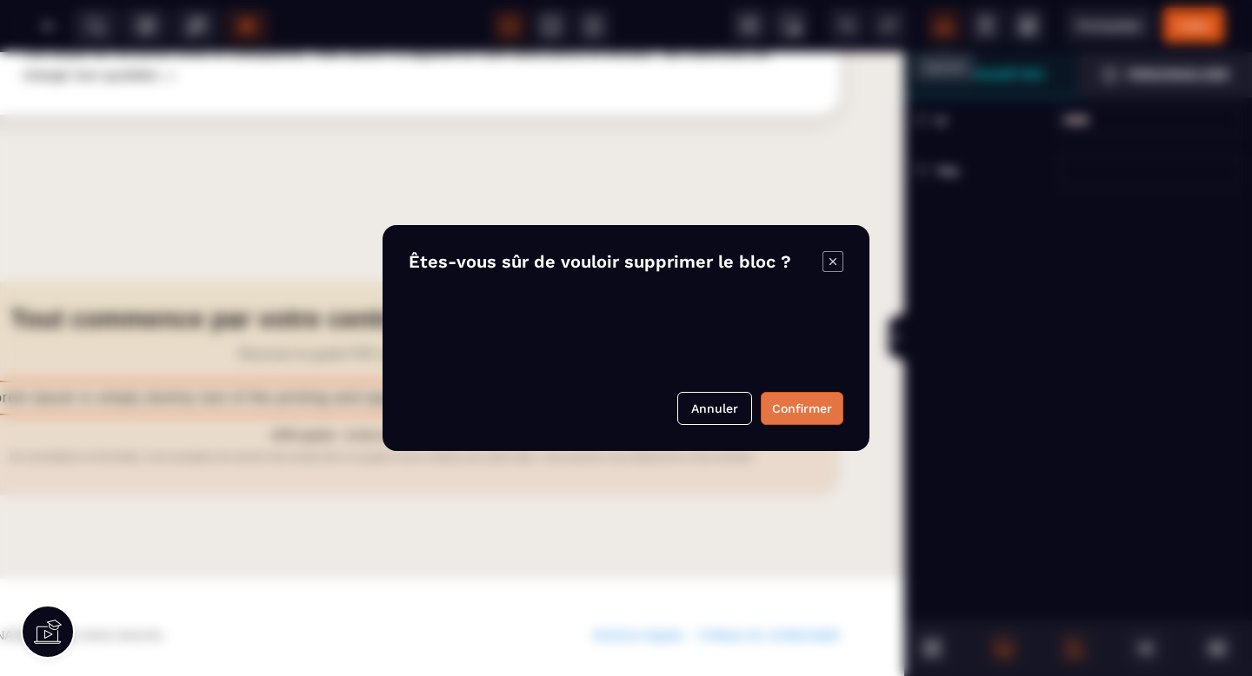
click at [792, 406] on button "Confirmer" at bounding box center [802, 408] width 83 height 33
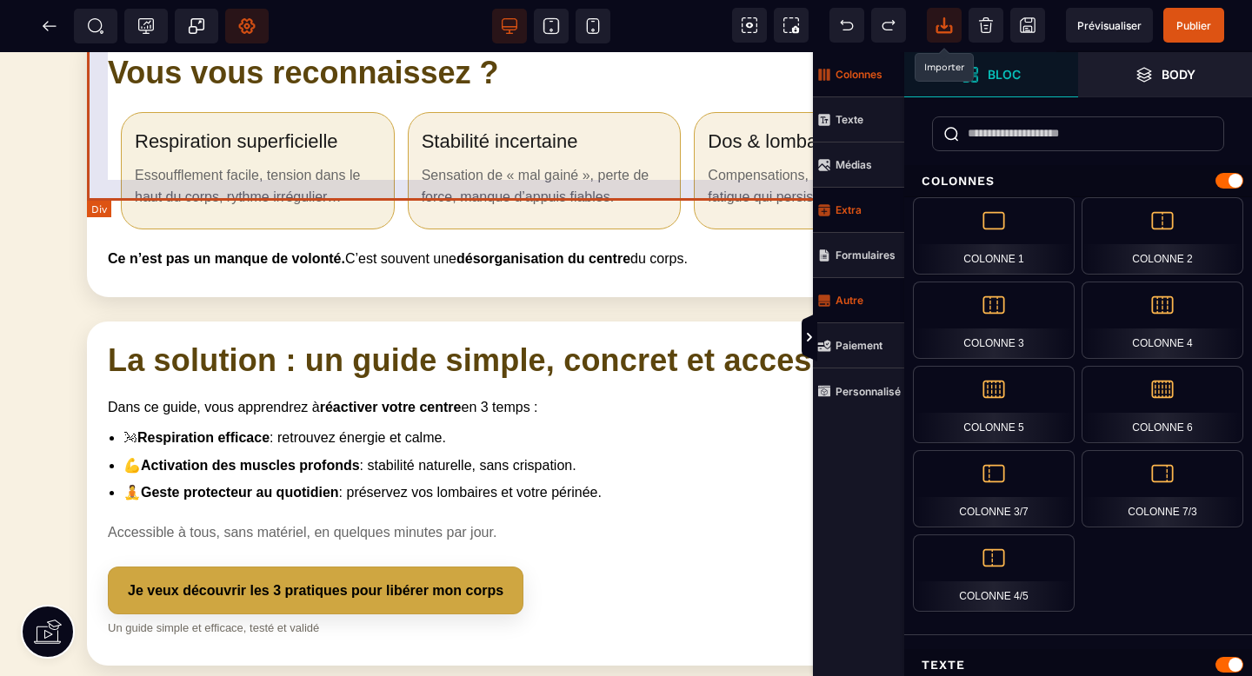
scroll to position [728, 82]
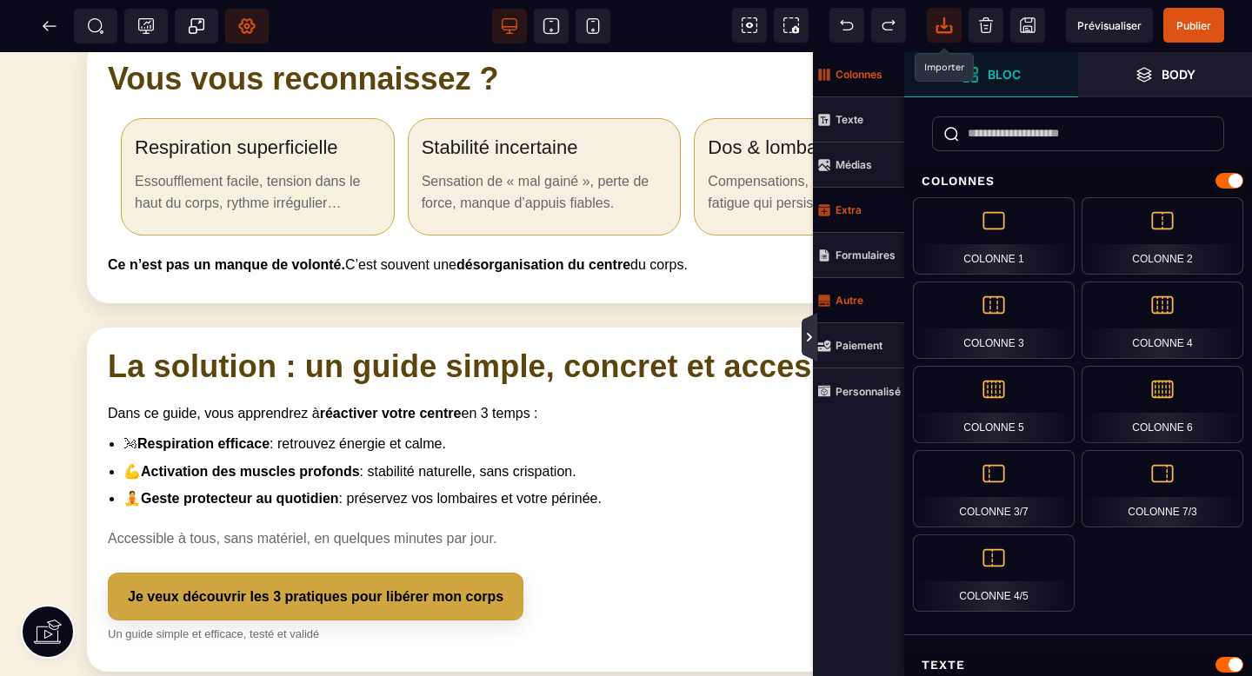
click at [813, 335] on icon at bounding box center [809, 337] width 14 height 14
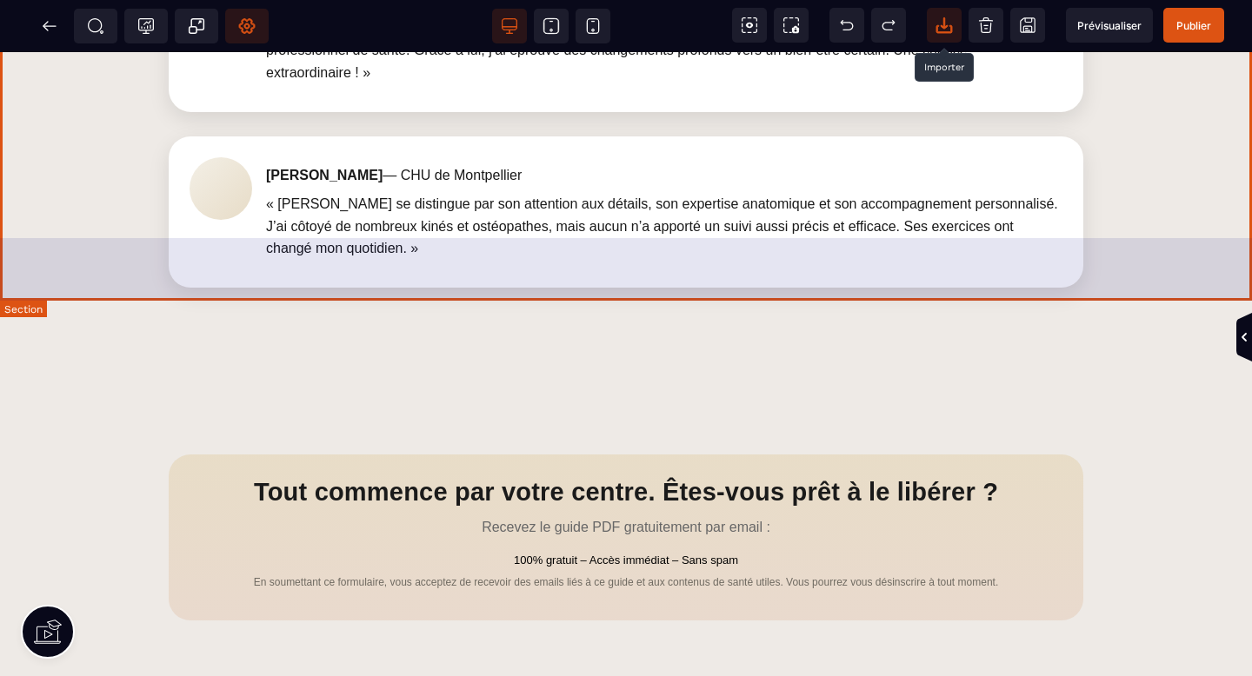
scroll to position [2488, 0]
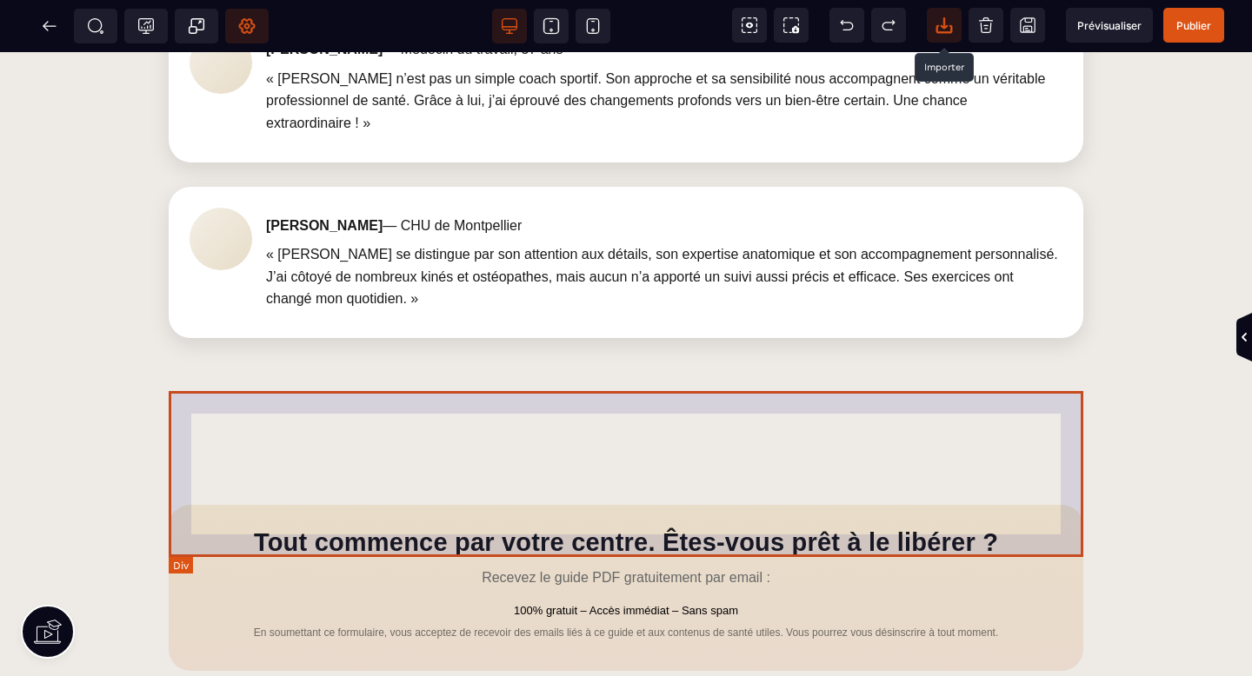
click at [427, 505] on div "Tout commence par votre centre. Êtes‑vous prêt à le libérer ? Recevez le guide …" at bounding box center [626, 588] width 914 height 166
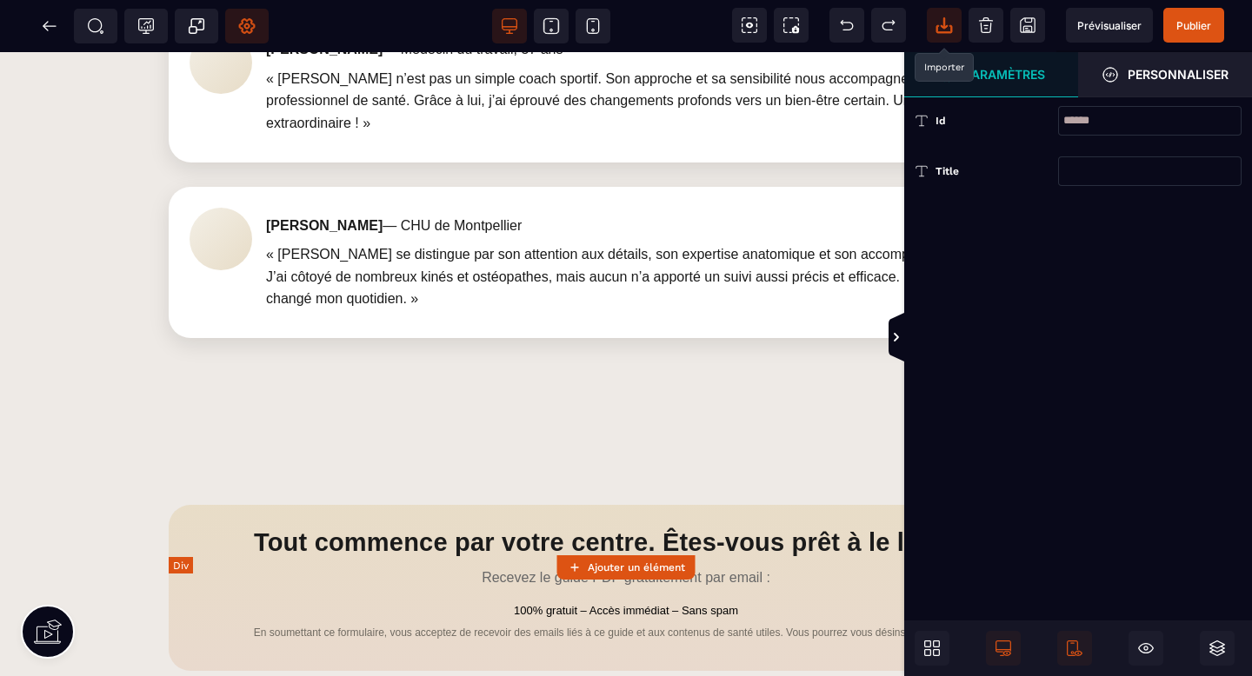
click at [427, 505] on div "Tout commence par votre centre. Êtes‑vous prêt à le libérer ? Recevez le guide …" at bounding box center [626, 588] width 914 height 166
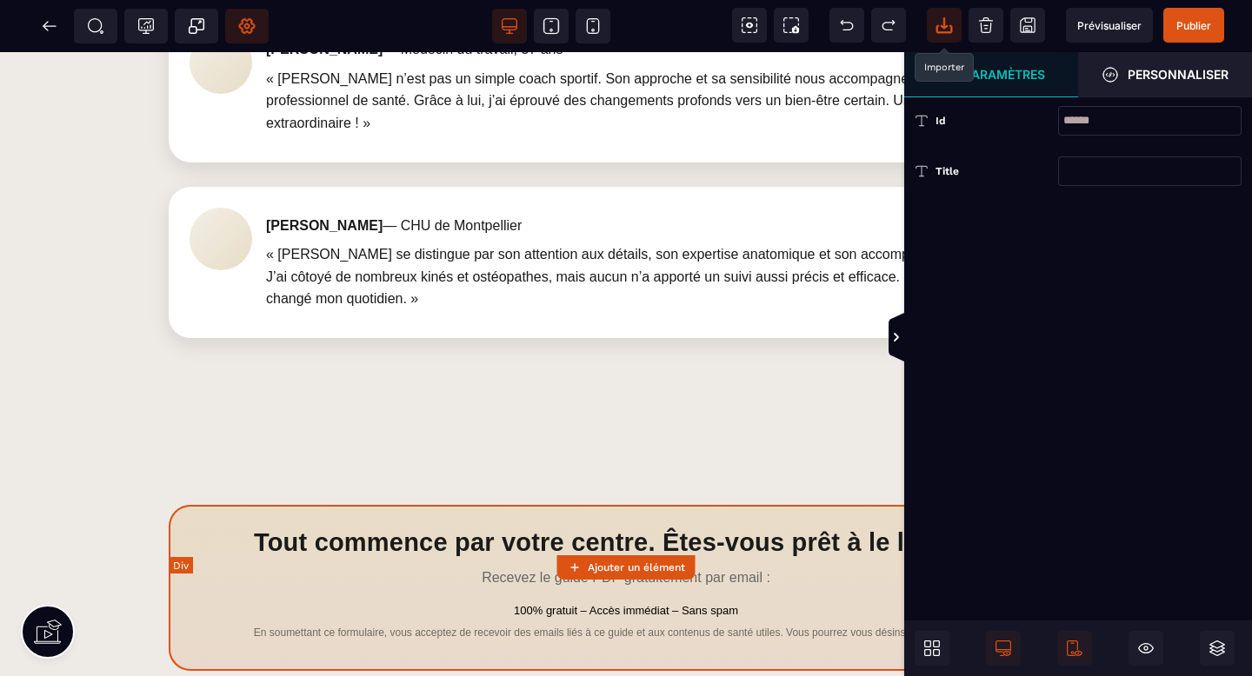
click at [544, 505] on div "Tout commence par votre centre. Êtes‑vous prêt à le libérer ? Recevez le guide …" at bounding box center [626, 588] width 914 height 166
click at [932, 647] on icon at bounding box center [931, 648] width 17 height 17
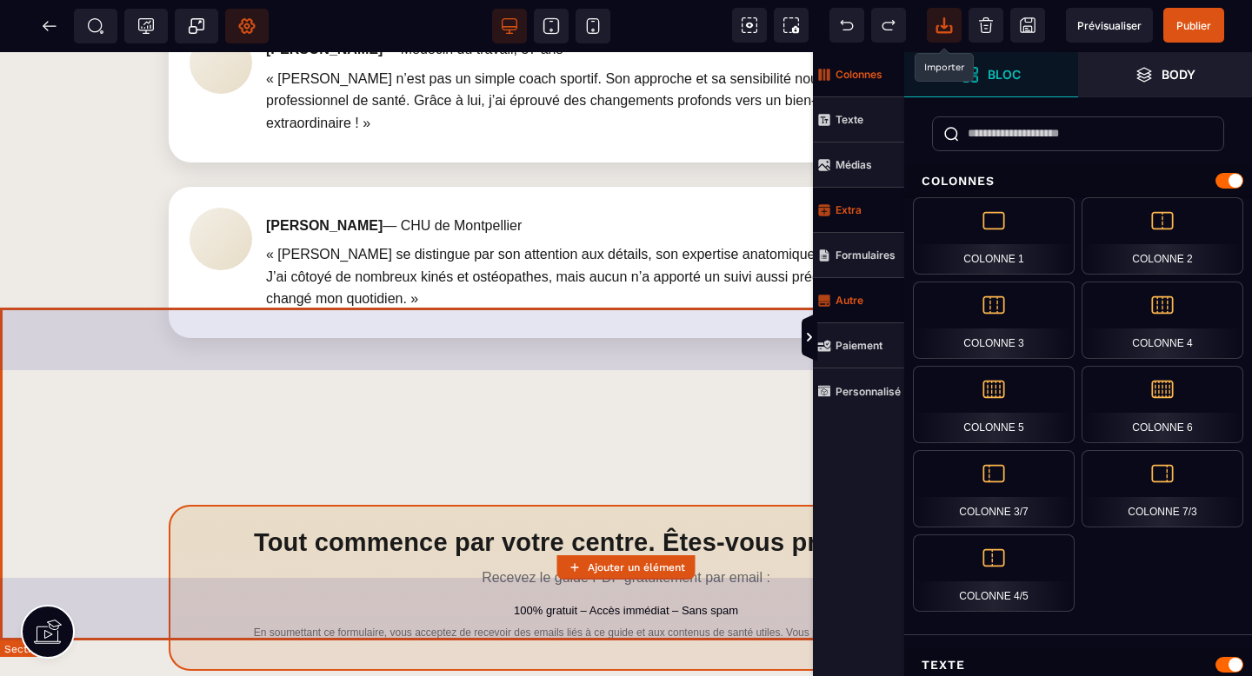
click at [742, 616] on section "Tout commence par votre centre. Êtes‑vous prêt à le libérer ? Recevez le guide …" at bounding box center [626, 588] width 1252 height 333
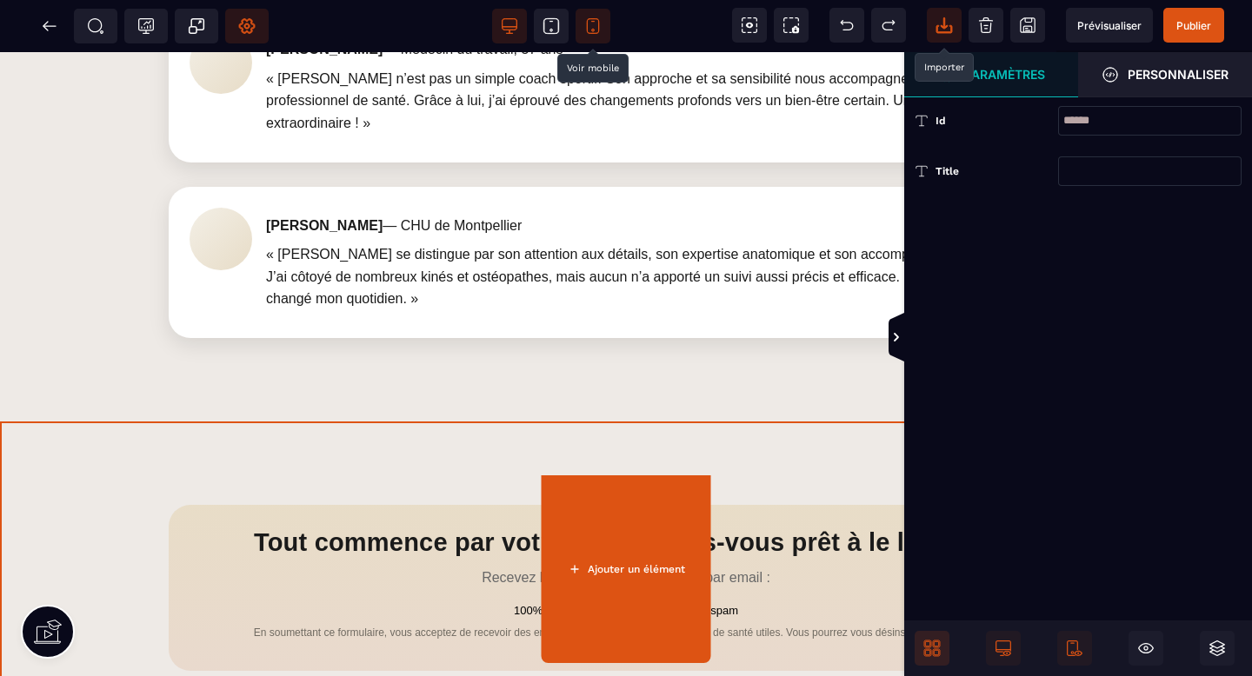
click at [589, 21] on icon at bounding box center [592, 25] width 17 height 17
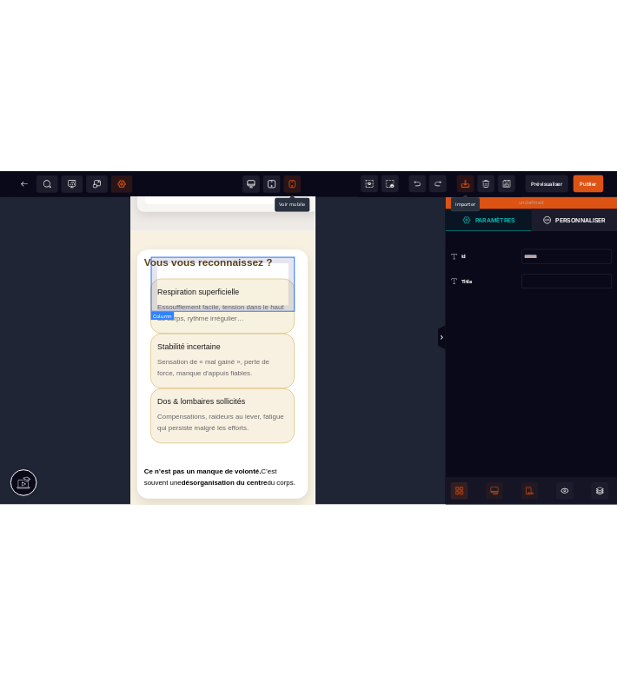
scroll to position [770, 0]
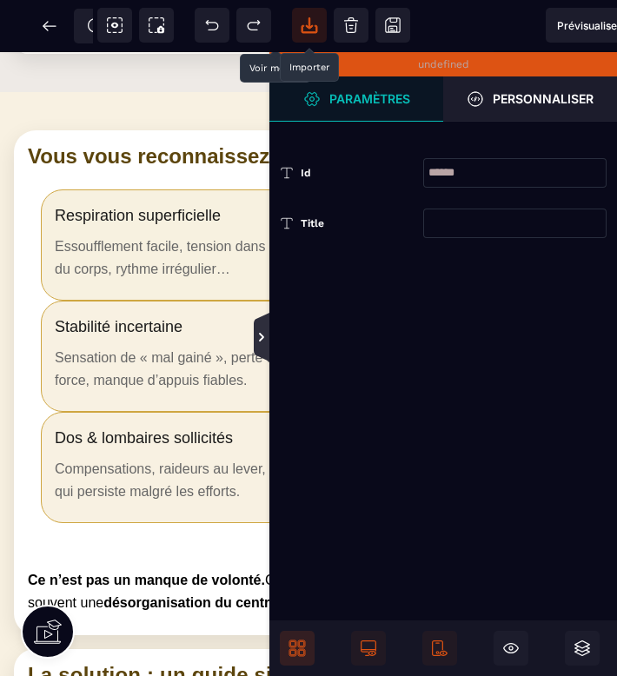
click at [261, 343] on icon at bounding box center [262, 337] width 14 height 14
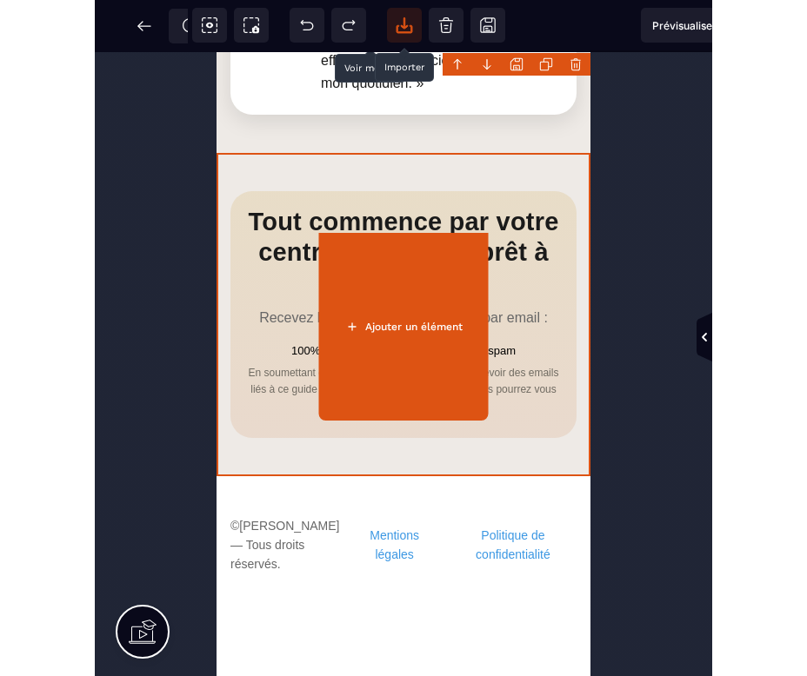
scroll to position [3557, 0]
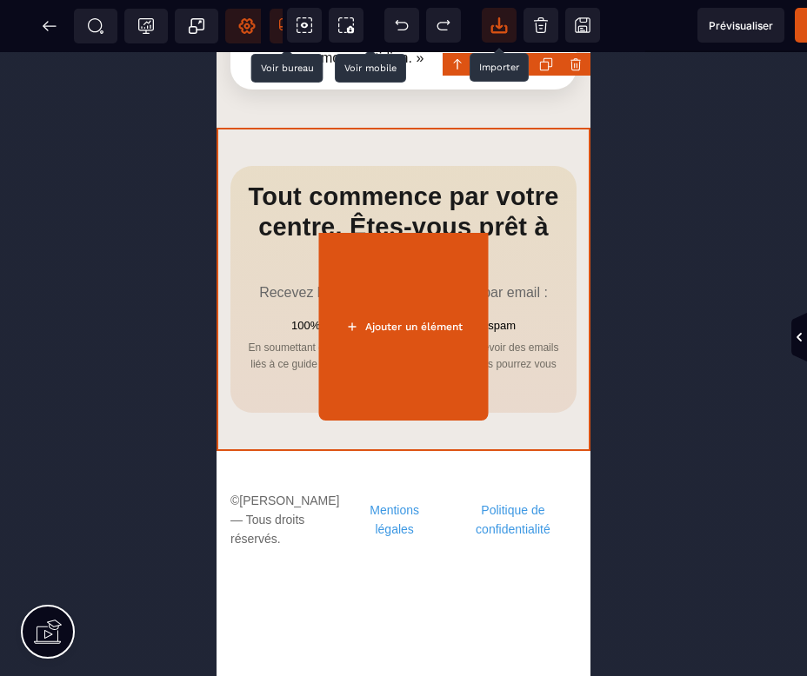
click at [279, 30] on icon at bounding box center [286, 25] width 17 height 17
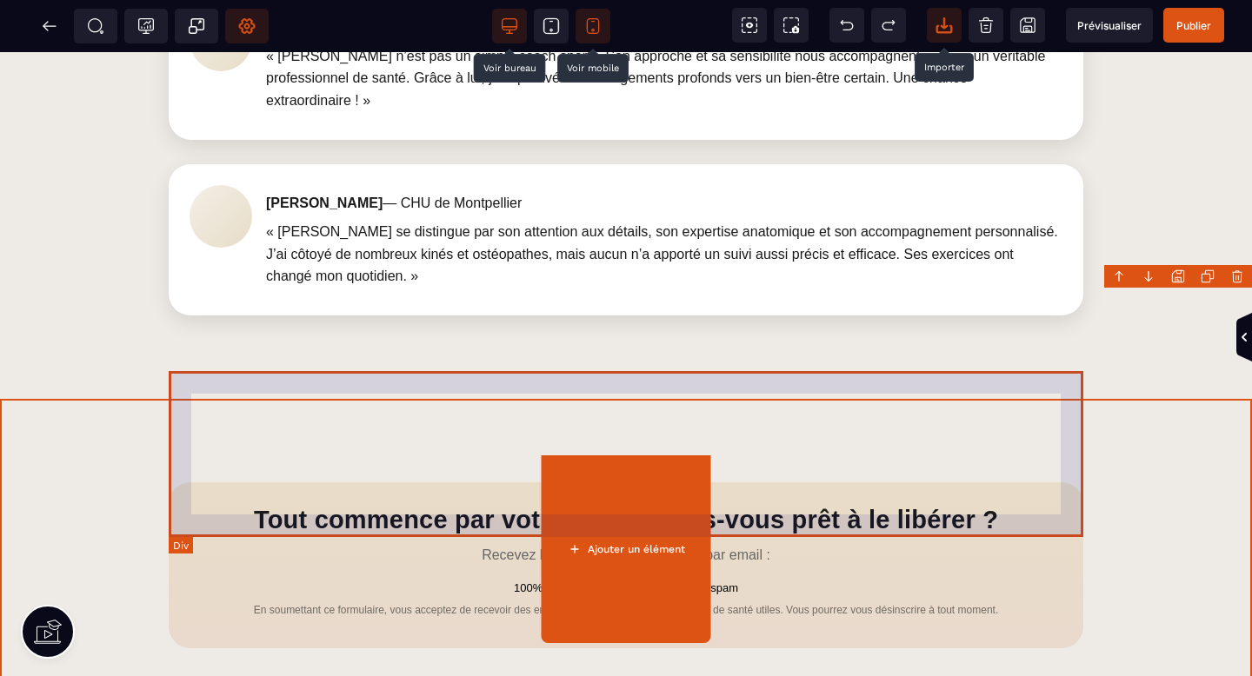
scroll to position [2525, 0]
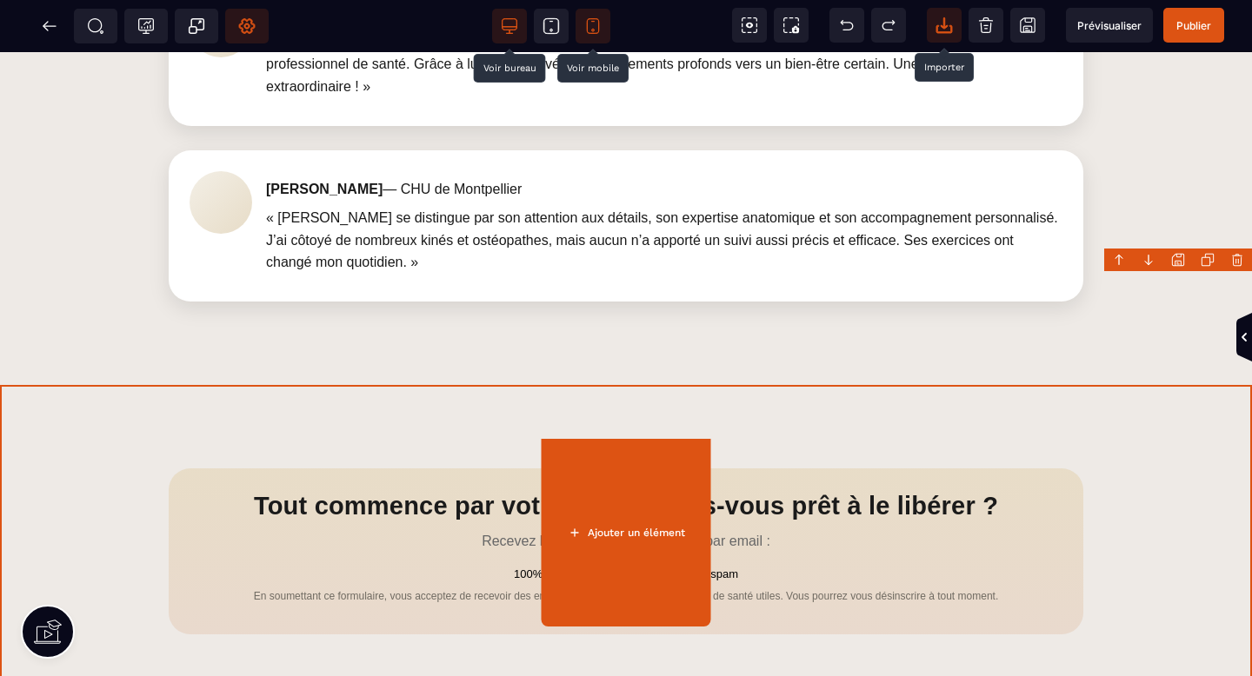
click at [634, 541] on button "Ajouter un élément" at bounding box center [626, 533] width 169 height 188
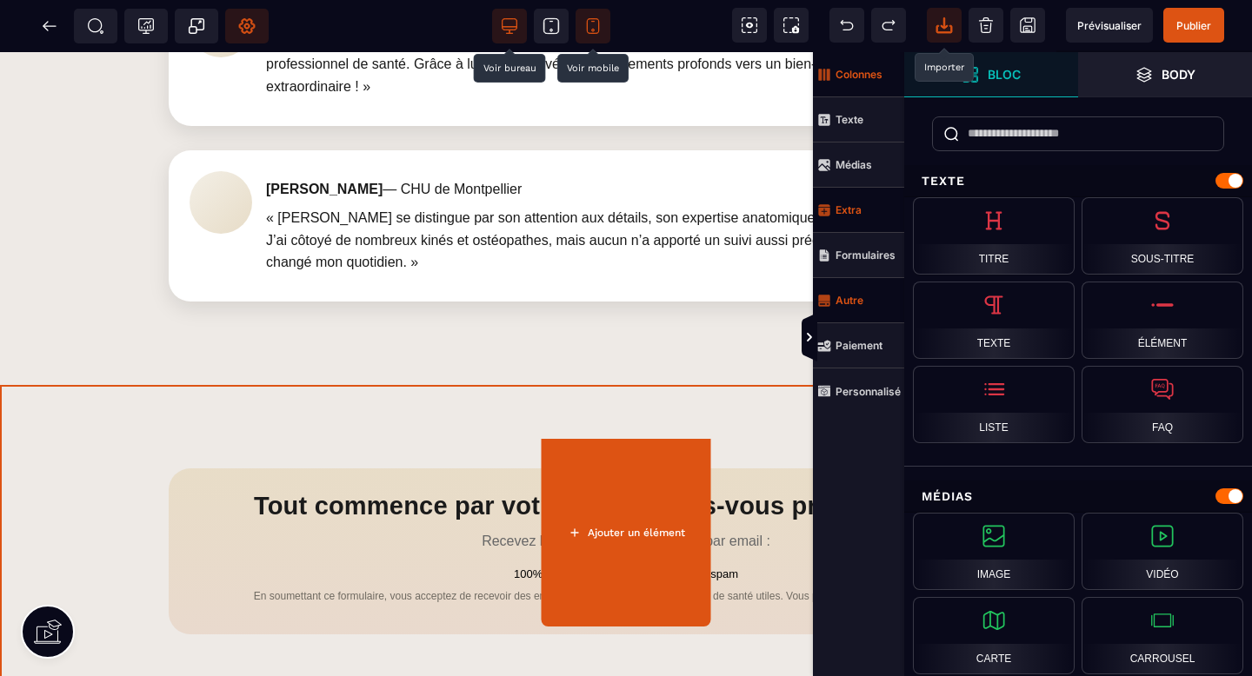
click at [634, 541] on button "Ajouter un élément" at bounding box center [626, 533] width 169 height 188
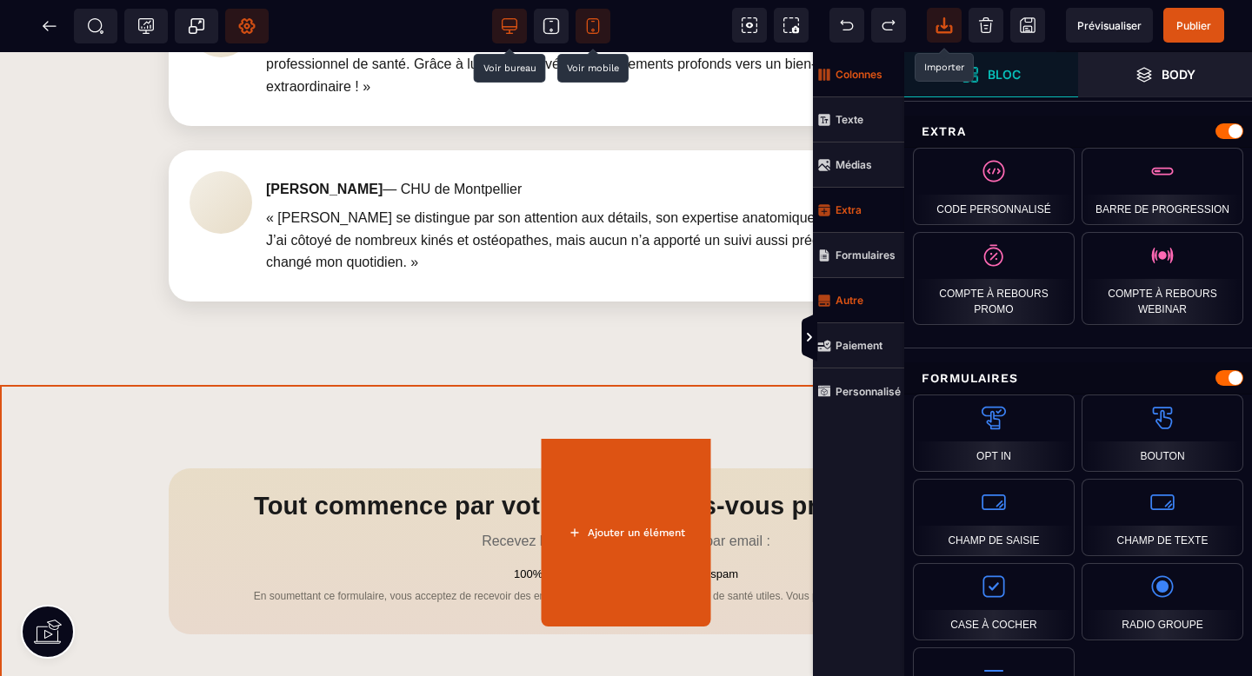
scroll to position [611, 0]
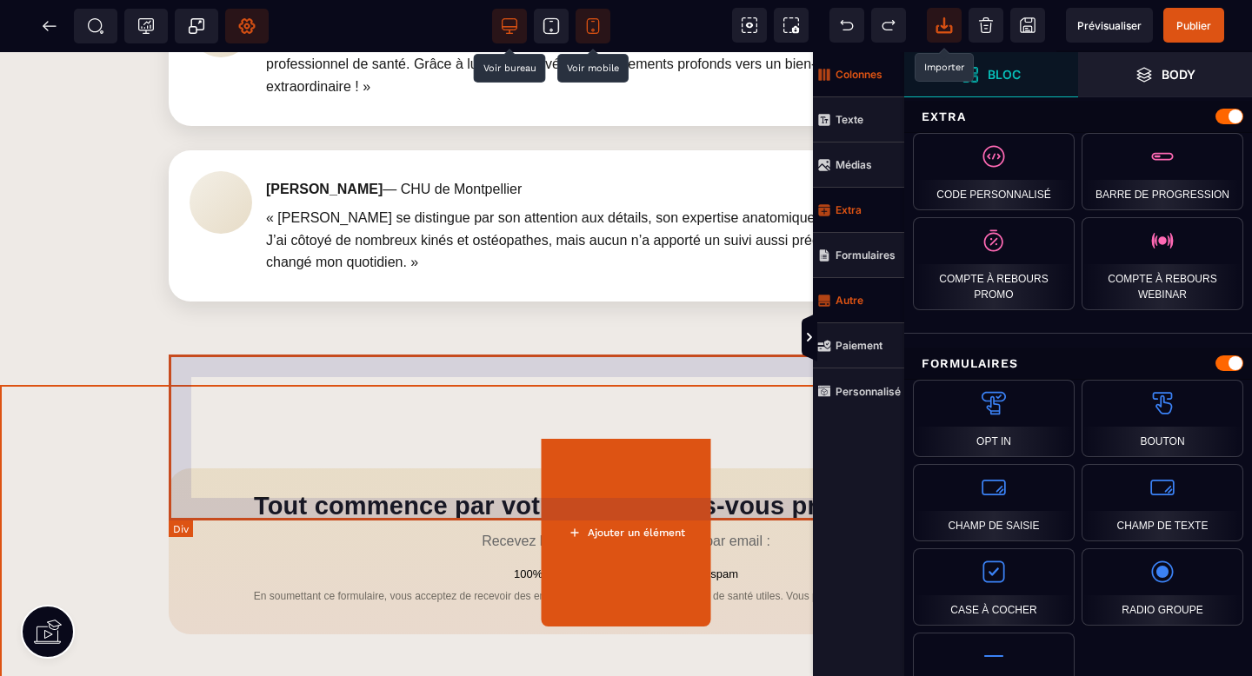
click at [733, 468] on div "Tout commence par votre centre. Êtes‑vous prêt à le libérer ? Recevez le guide …" at bounding box center [626, 551] width 914 height 166
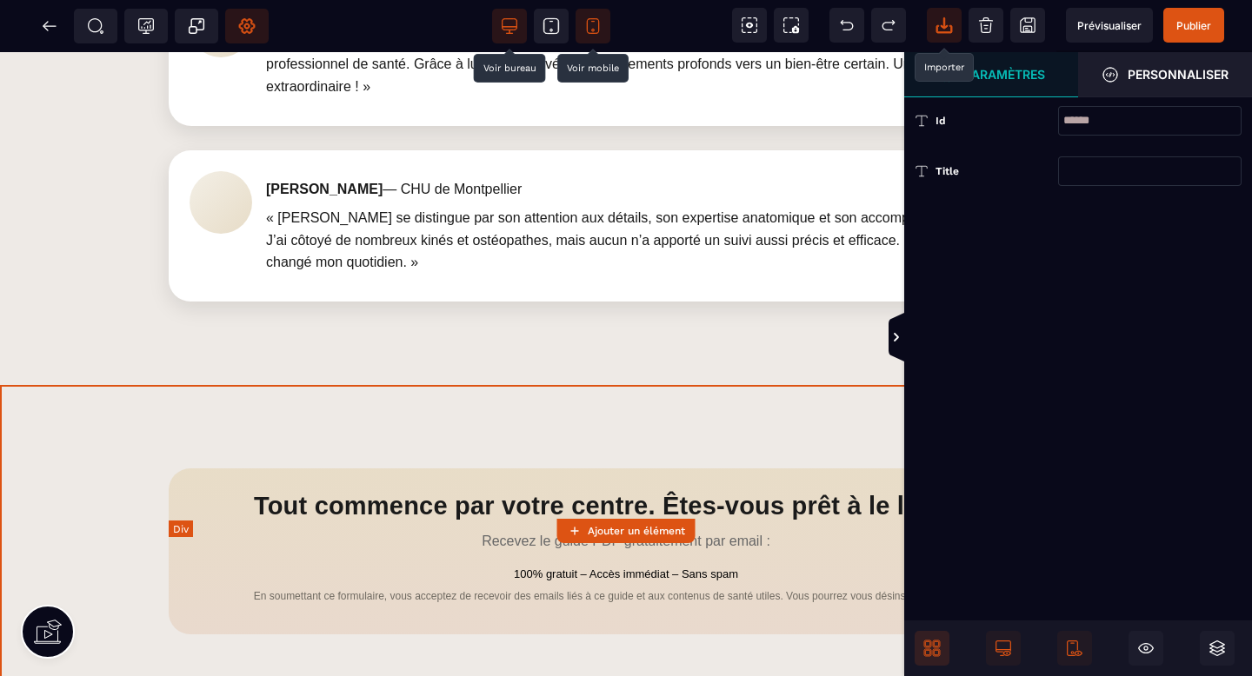
scroll to position [0, 0]
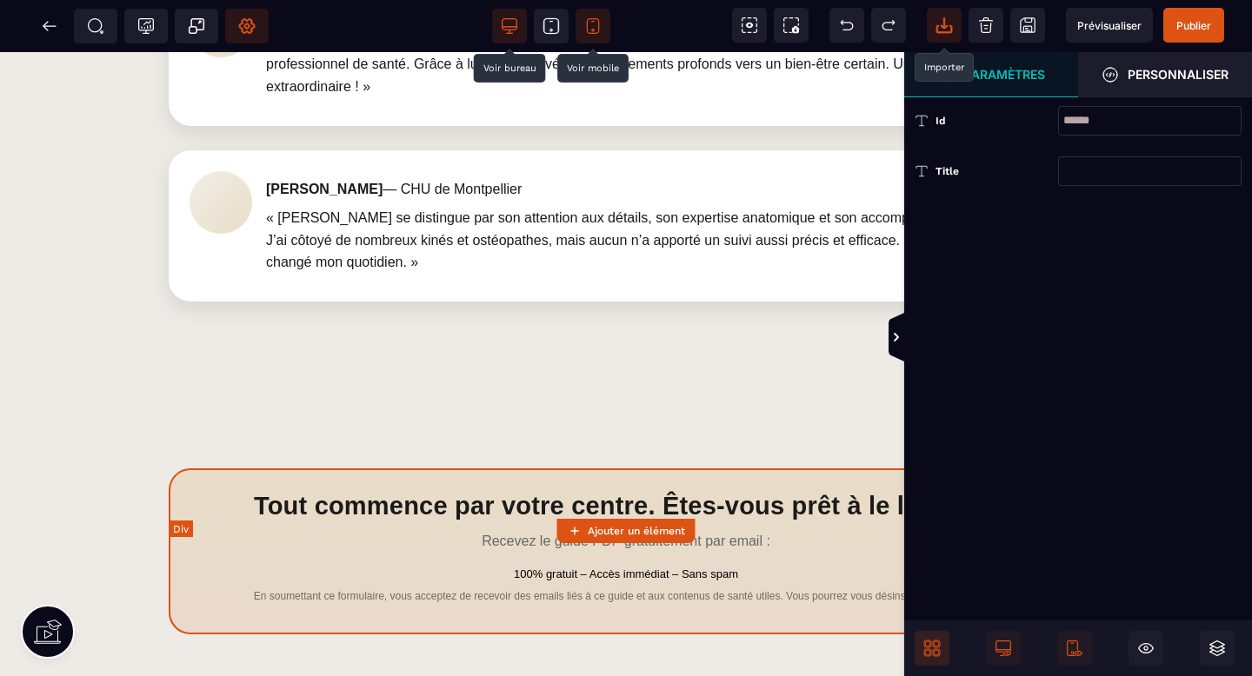
click at [701, 468] on div "Tout commence par votre centre. Êtes‑vous prêt à le libérer ? Recevez le guide …" at bounding box center [626, 551] width 914 height 166
click at [604, 535] on strong "Ajouter un élément" at bounding box center [636, 531] width 97 height 12
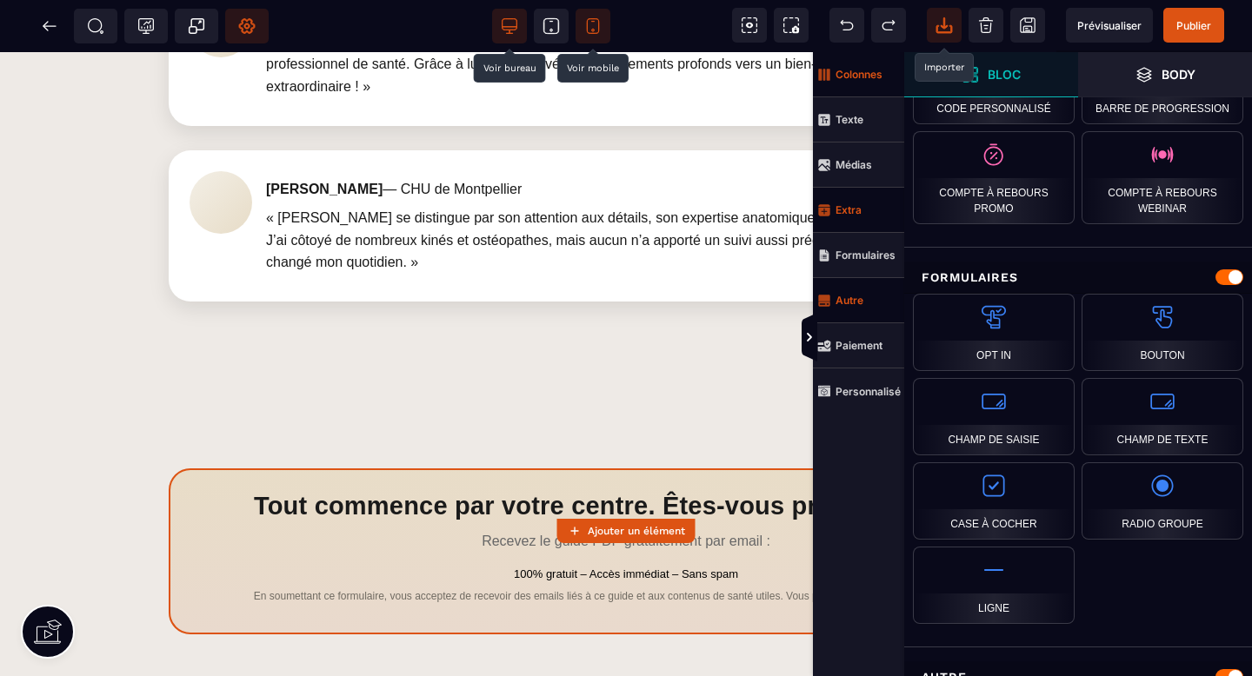
scroll to position [687, 0]
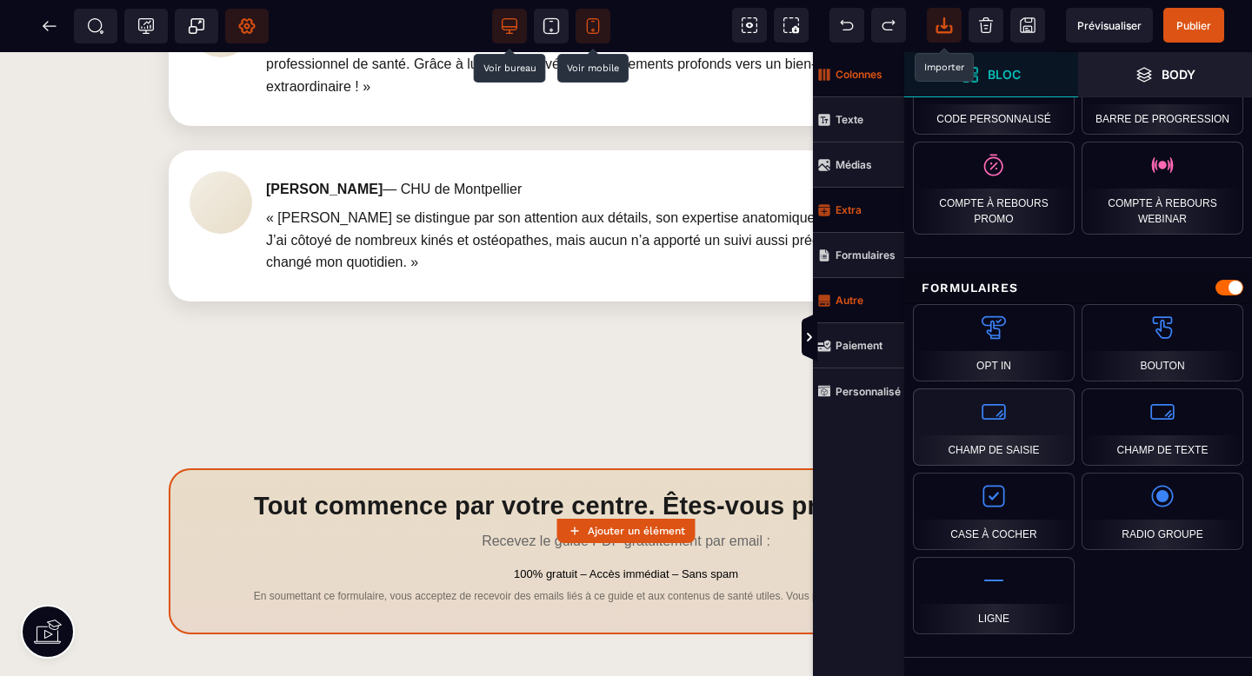
click at [1006, 434] on div "Champ de saisie" at bounding box center [994, 427] width 162 height 77
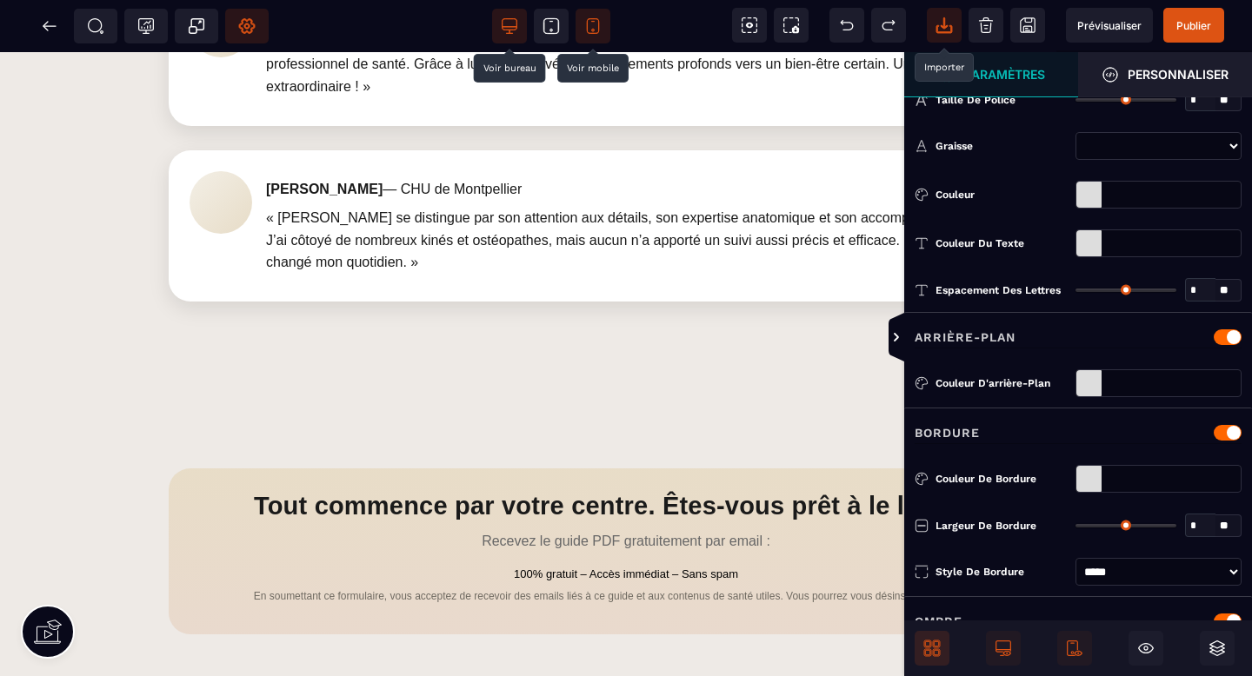
type input "*"
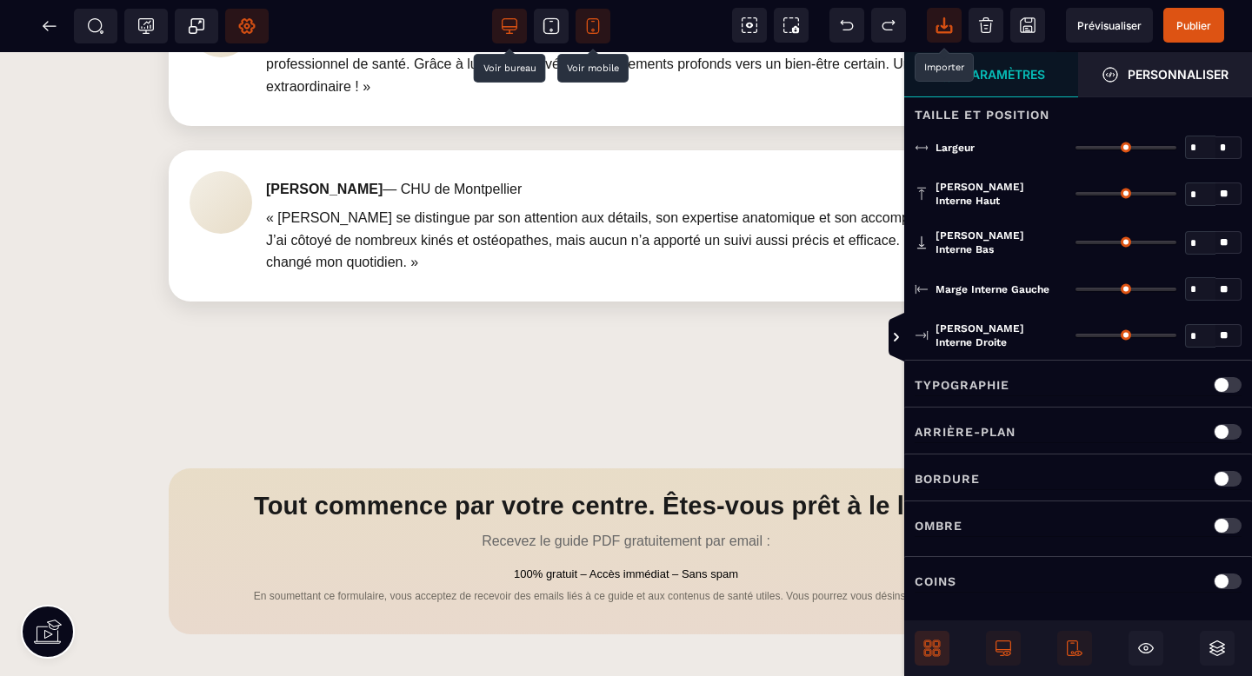
type input "***"
type input "**"
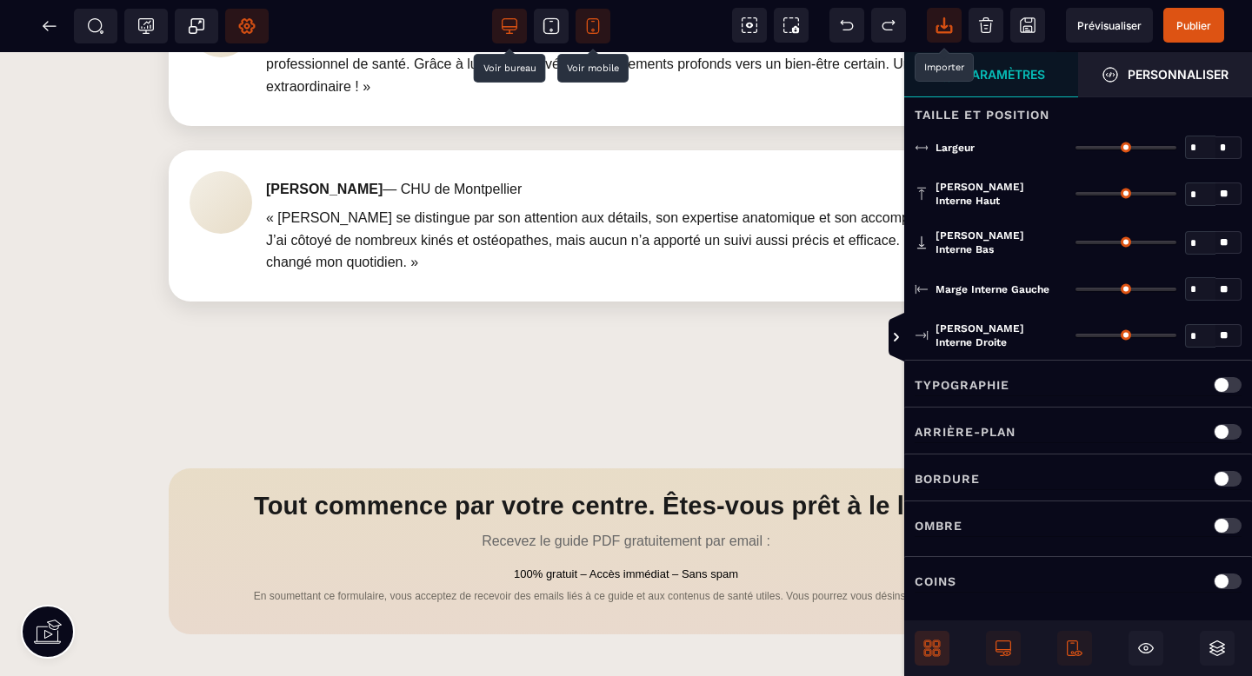
type input "**"
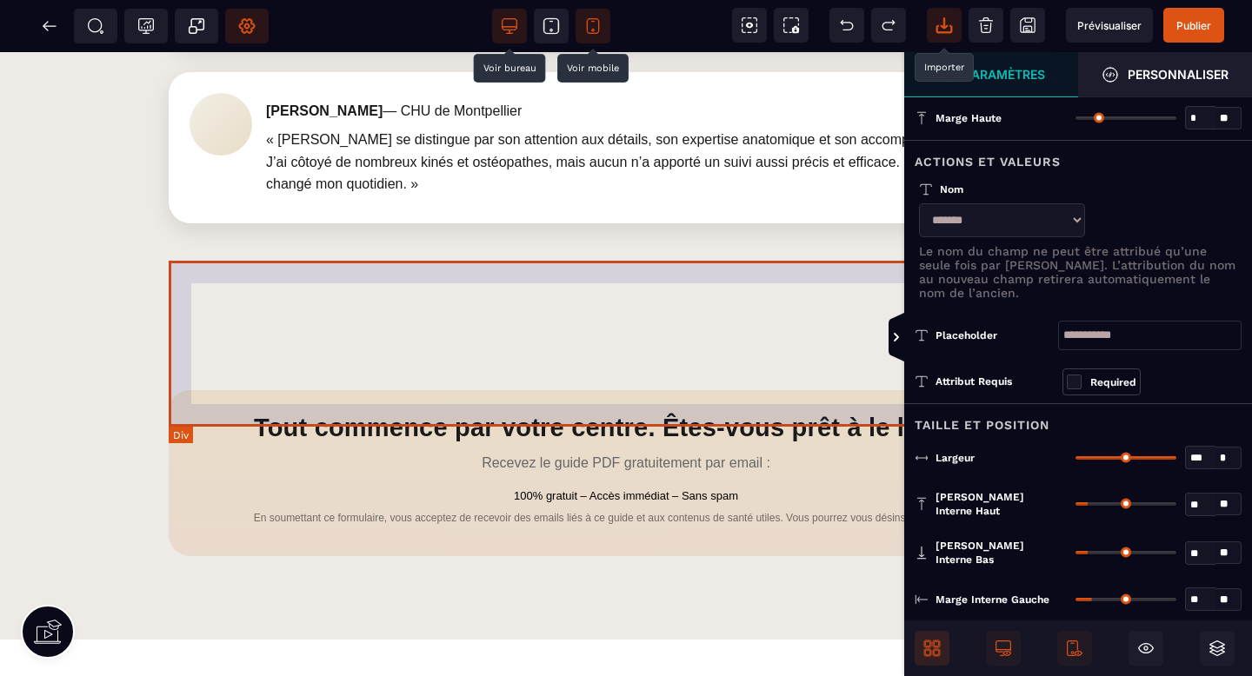
scroll to position [2628, 0]
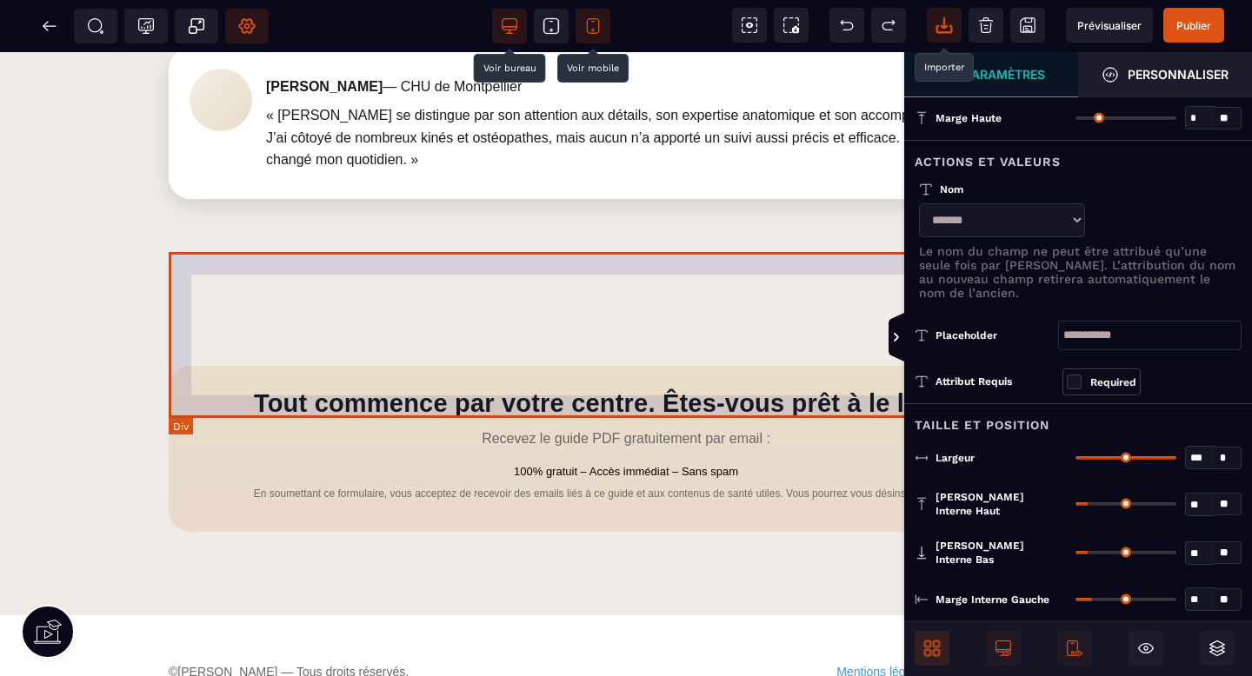
click at [229, 412] on div "Tout commence par votre centre. Êtes‑vous prêt à le libérer ? Recevez le guide …" at bounding box center [626, 449] width 914 height 166
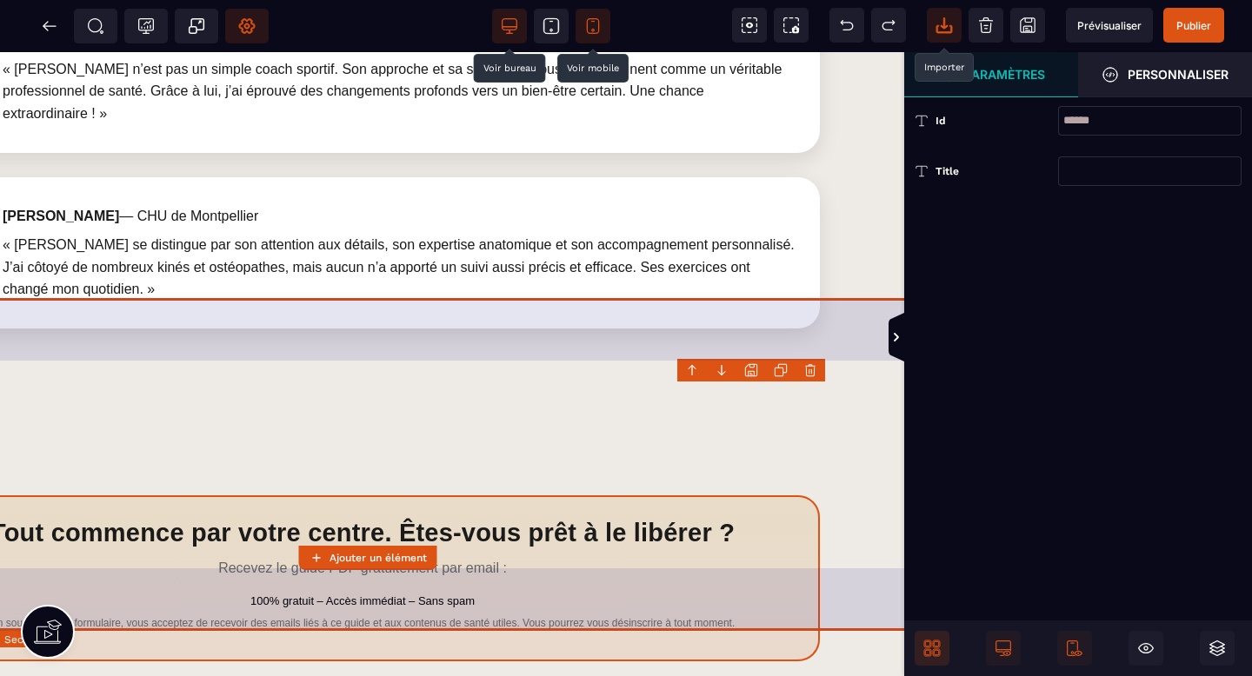
scroll to position [2498, 273]
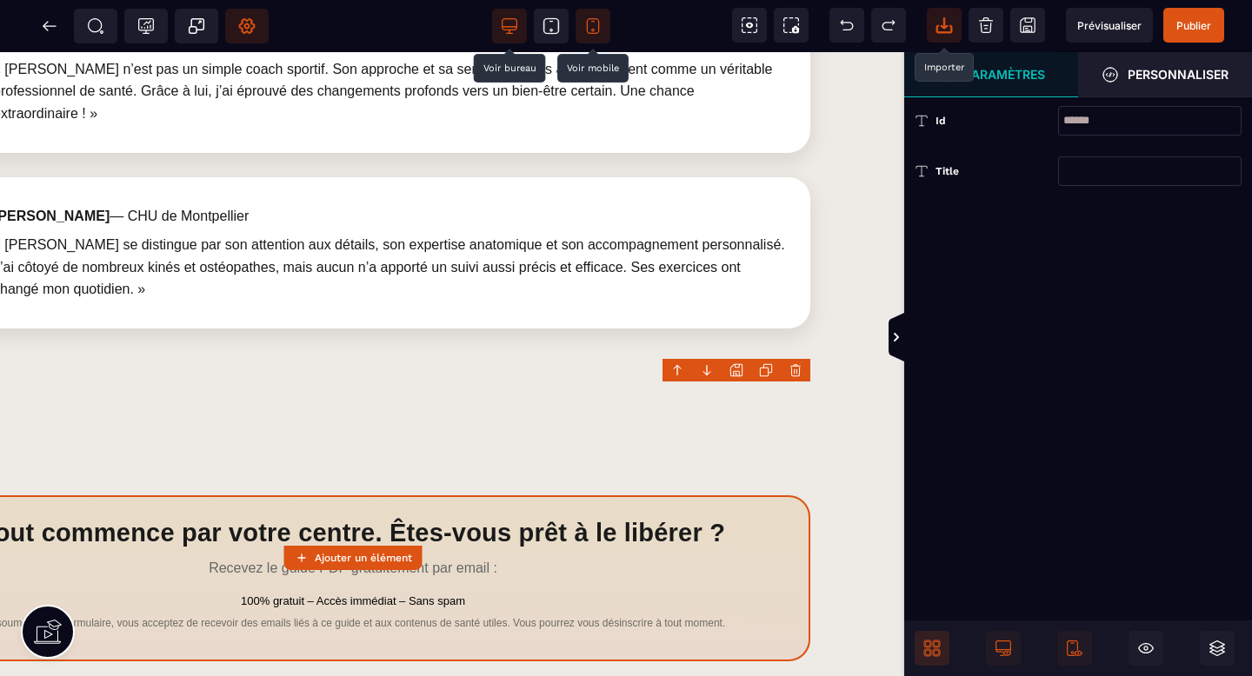
click at [761, 372] on icon at bounding box center [766, 370] width 14 height 14
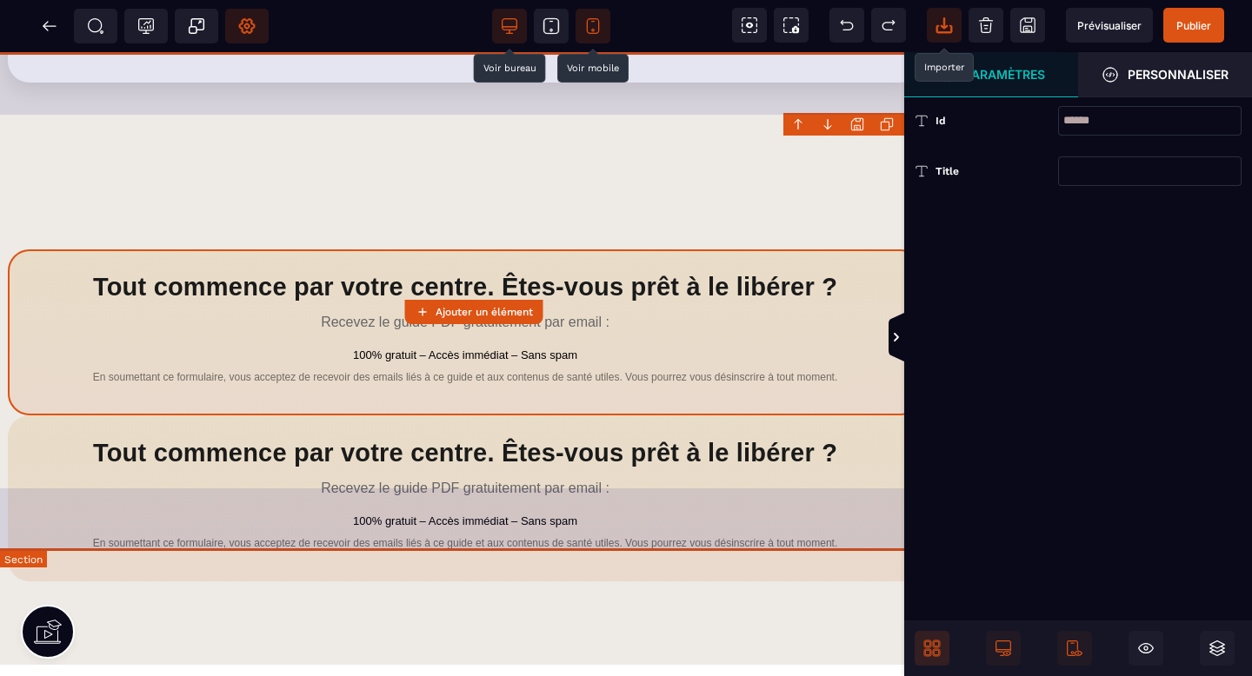
scroll to position [2744, 187]
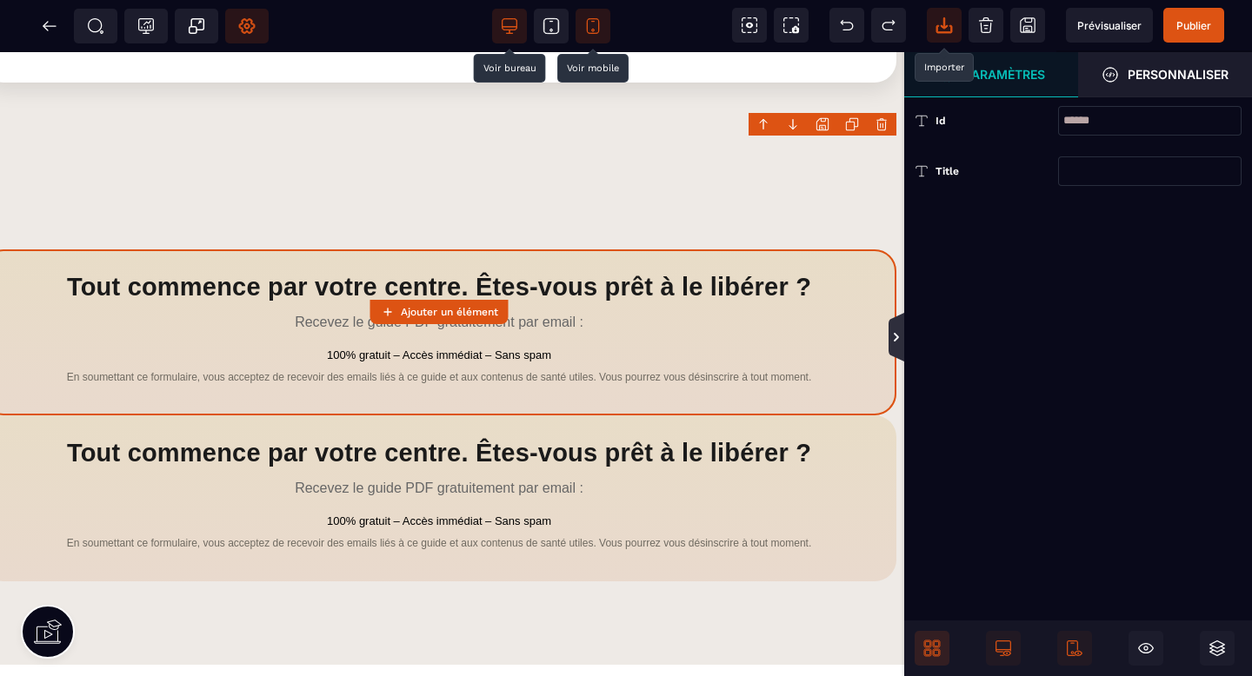
click at [898, 322] on icon at bounding box center [896, 337] width 16 height 49
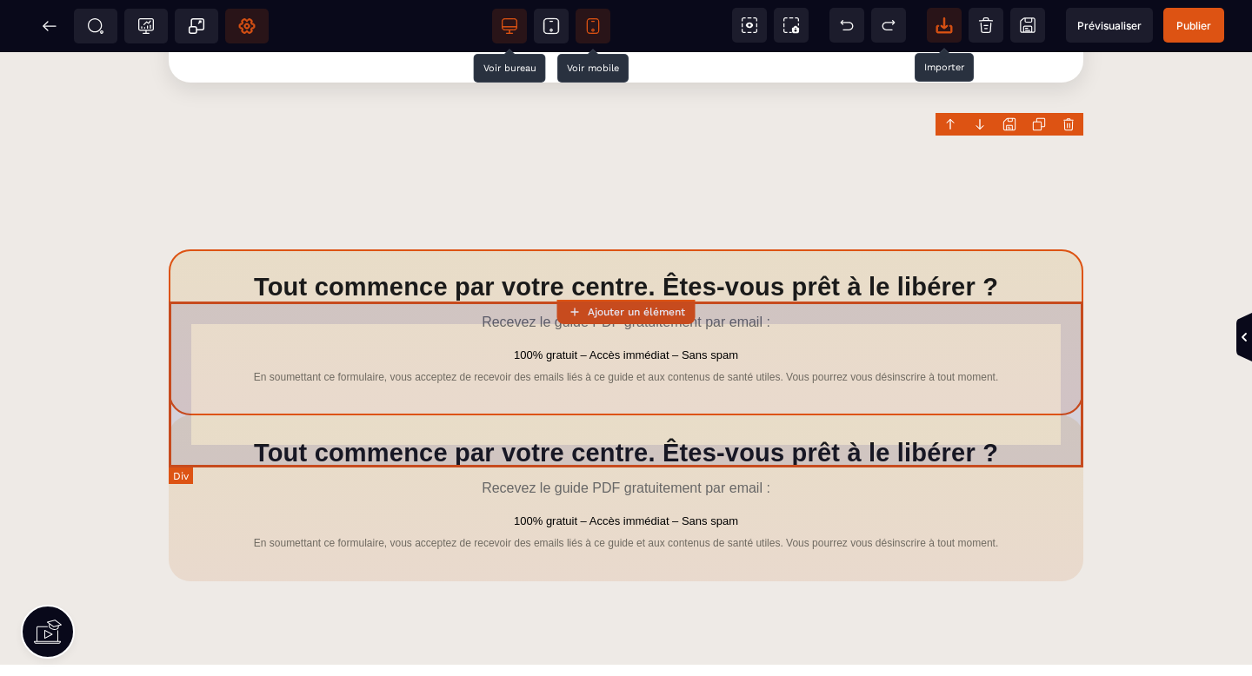
scroll to position [2744, 0]
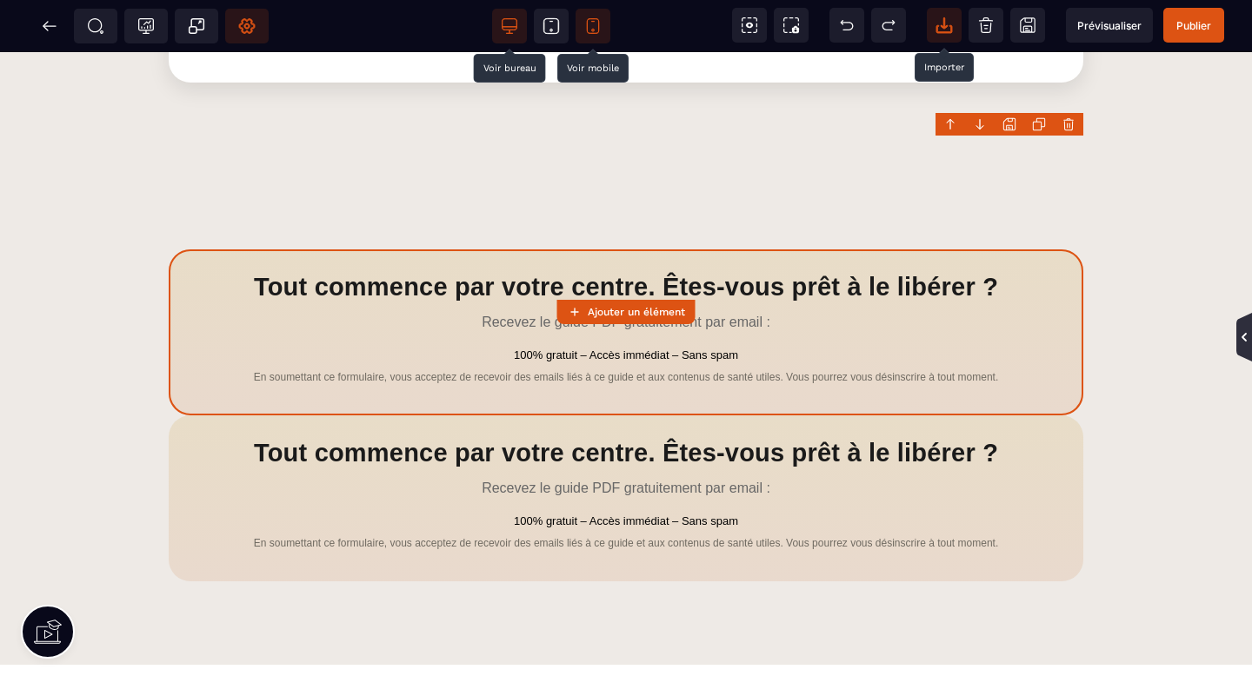
click at [1242, 340] on icon at bounding box center [1244, 337] width 14 height 14
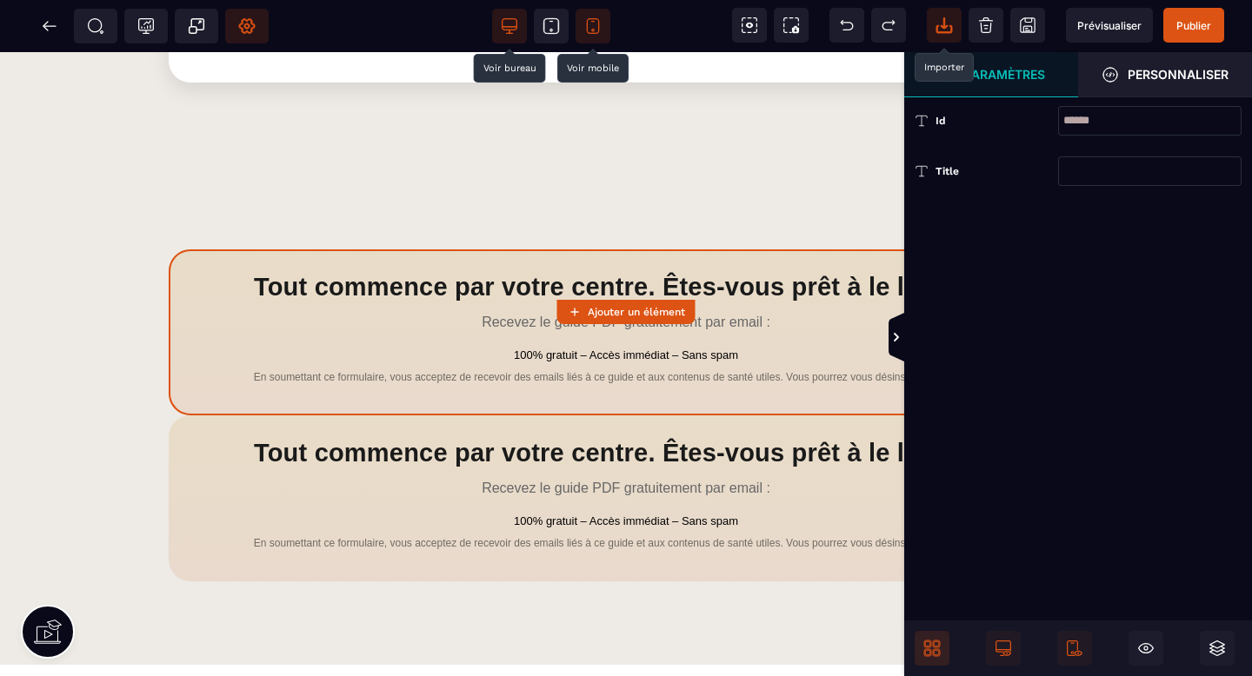
click at [1006, 84] on span "Paramètres" at bounding box center [991, 74] width 174 height 45
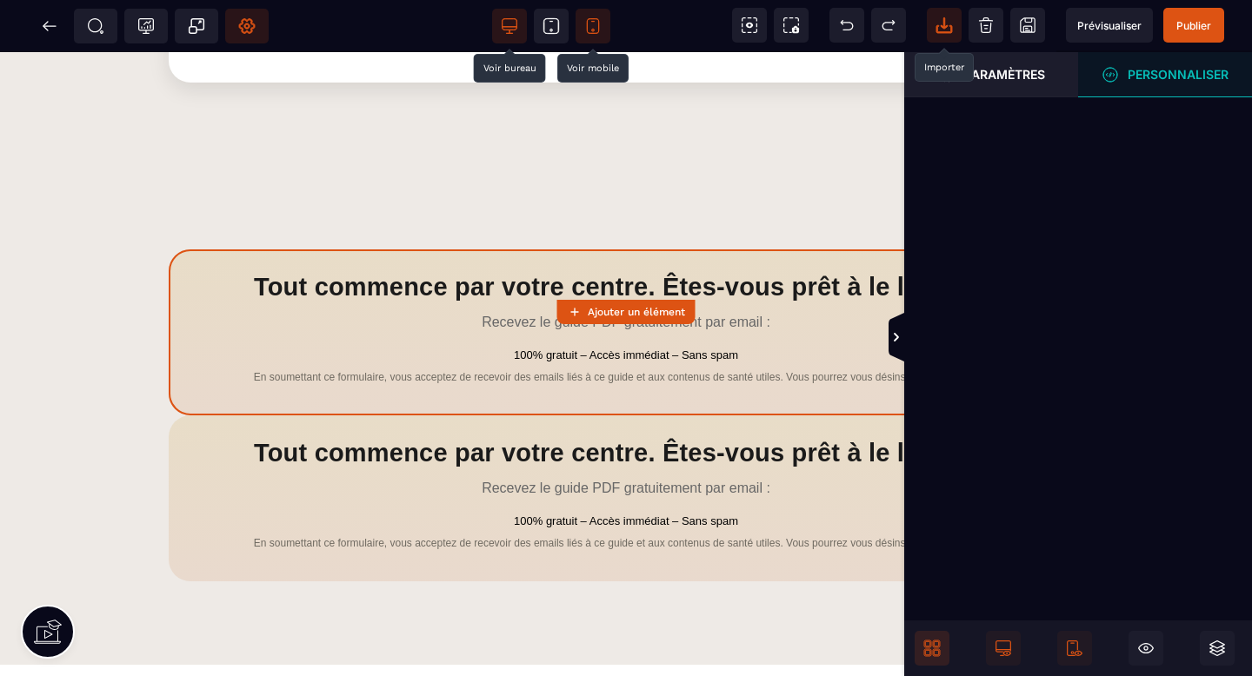
click at [1158, 83] on span "Personnaliser" at bounding box center [1164, 74] width 127 height 17
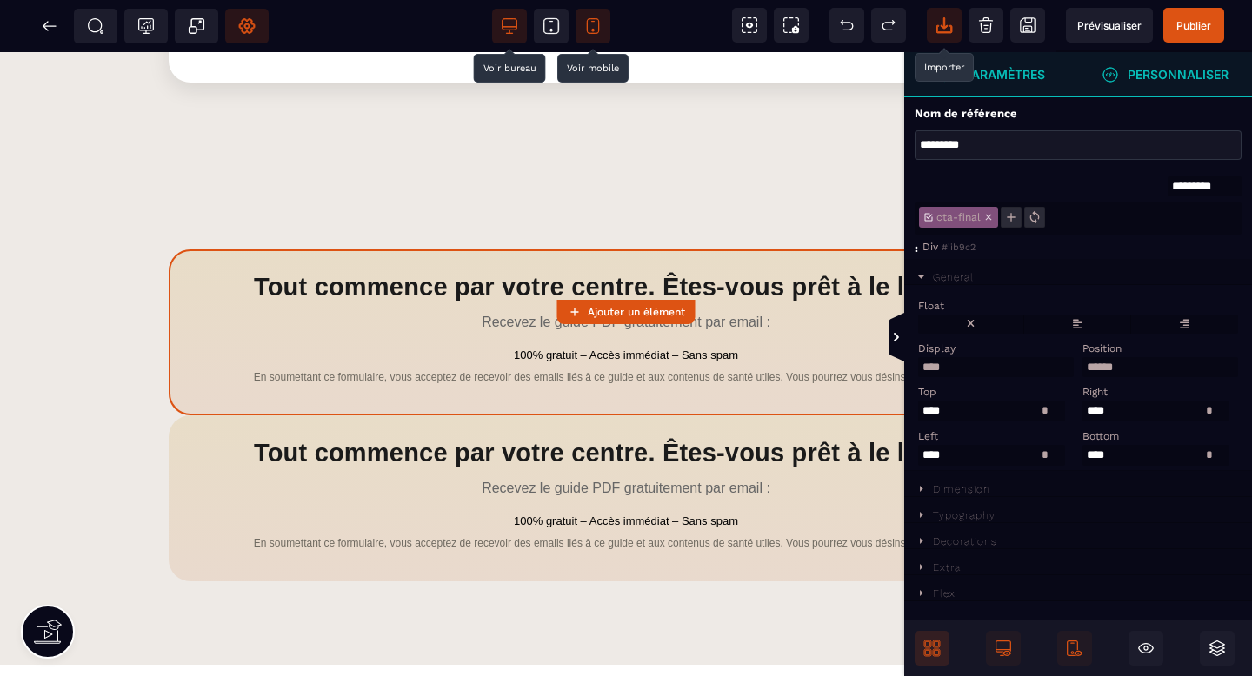
click at [1031, 80] on strong "Paramètres" at bounding box center [1004, 74] width 81 height 13
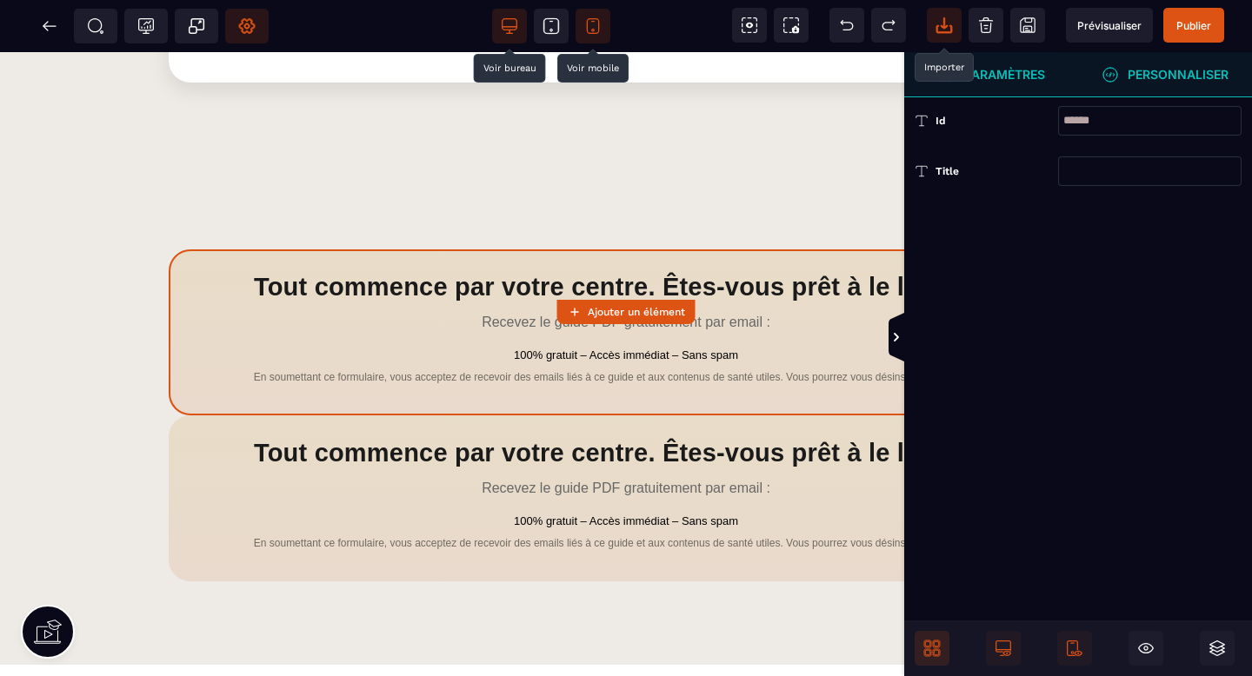
click at [1030, 80] on strong "Paramètres" at bounding box center [1004, 74] width 81 height 13
click at [934, 643] on icon at bounding box center [931, 648] width 17 height 17
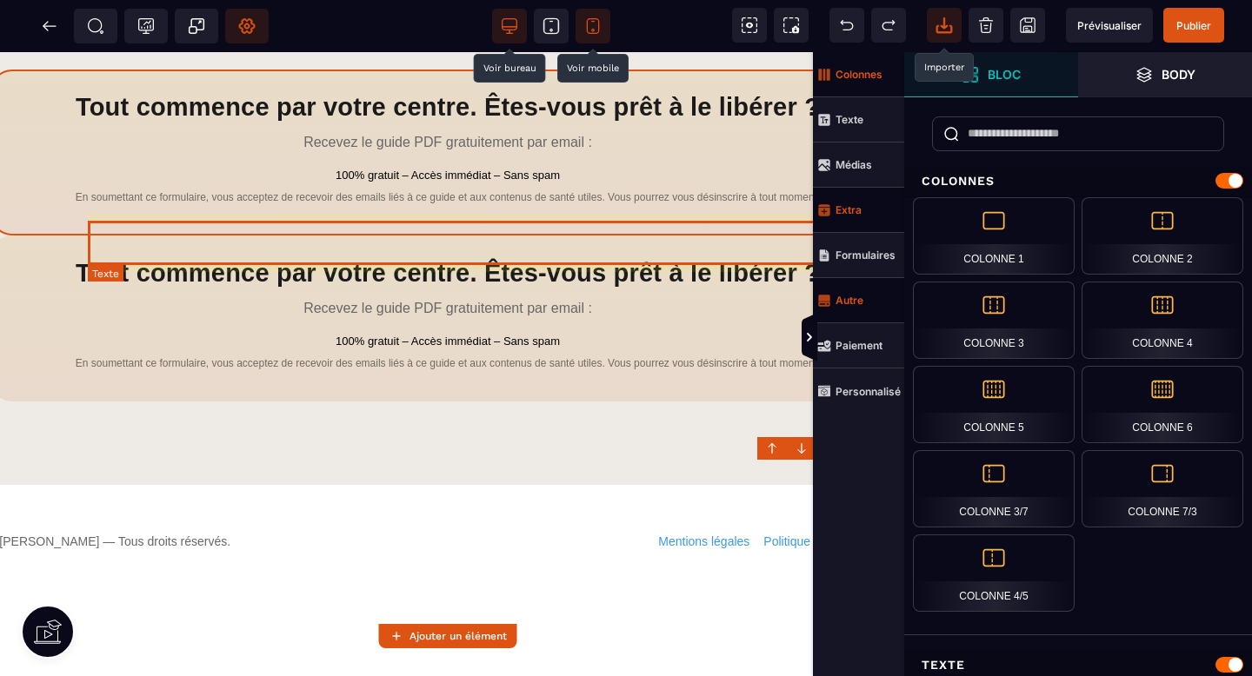
scroll to position [2420, 178]
